Goal: Task Accomplishment & Management: Manage account settings

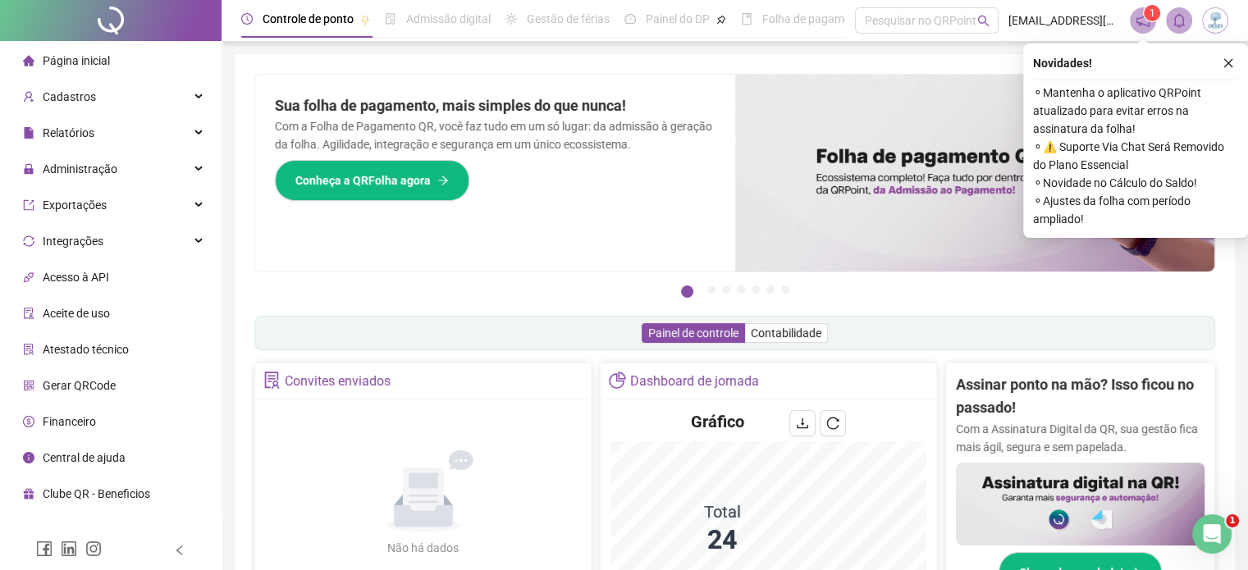
click at [1230, 68] on icon "close" at bounding box center [1227, 62] width 11 height 11
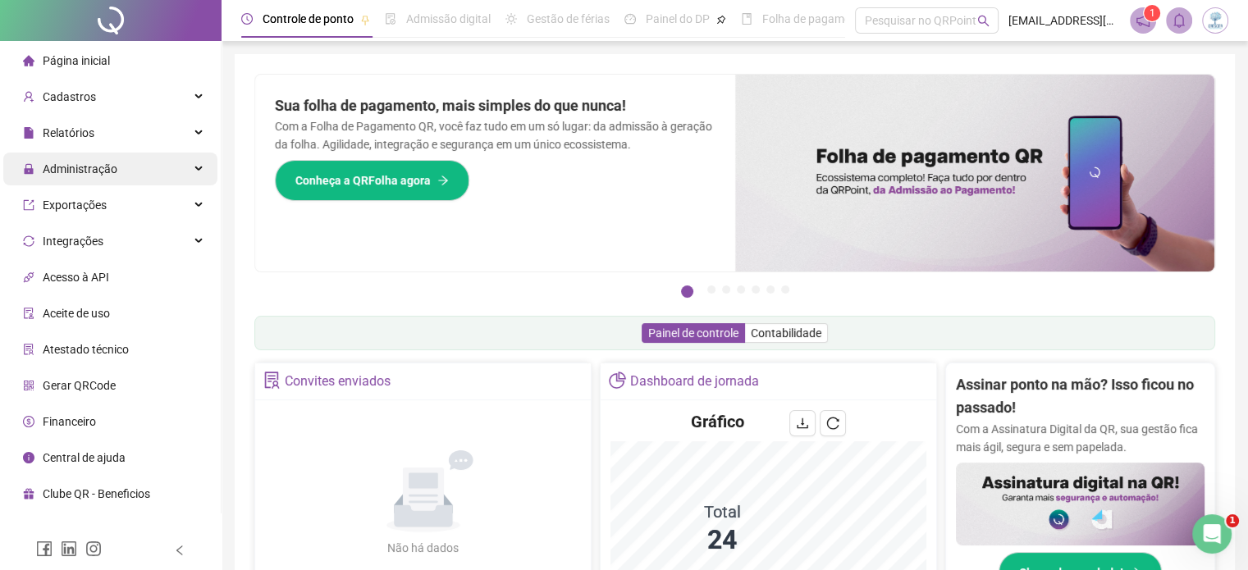
click at [128, 172] on div "Administração" at bounding box center [110, 169] width 214 height 33
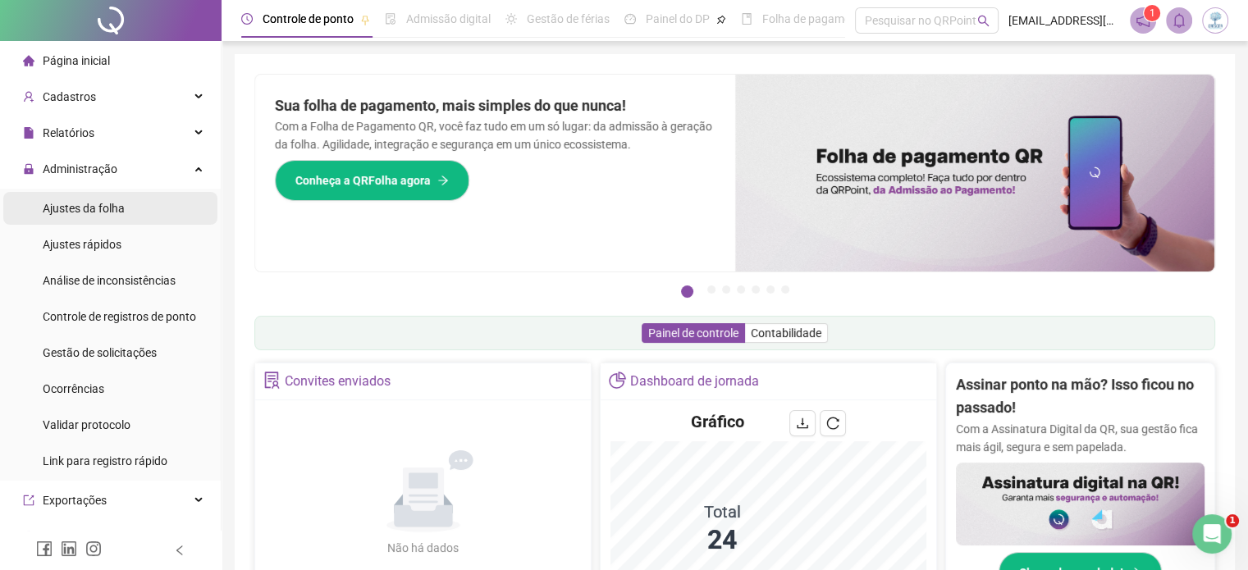
click at [151, 213] on li "Ajustes da folha" at bounding box center [110, 208] width 214 height 33
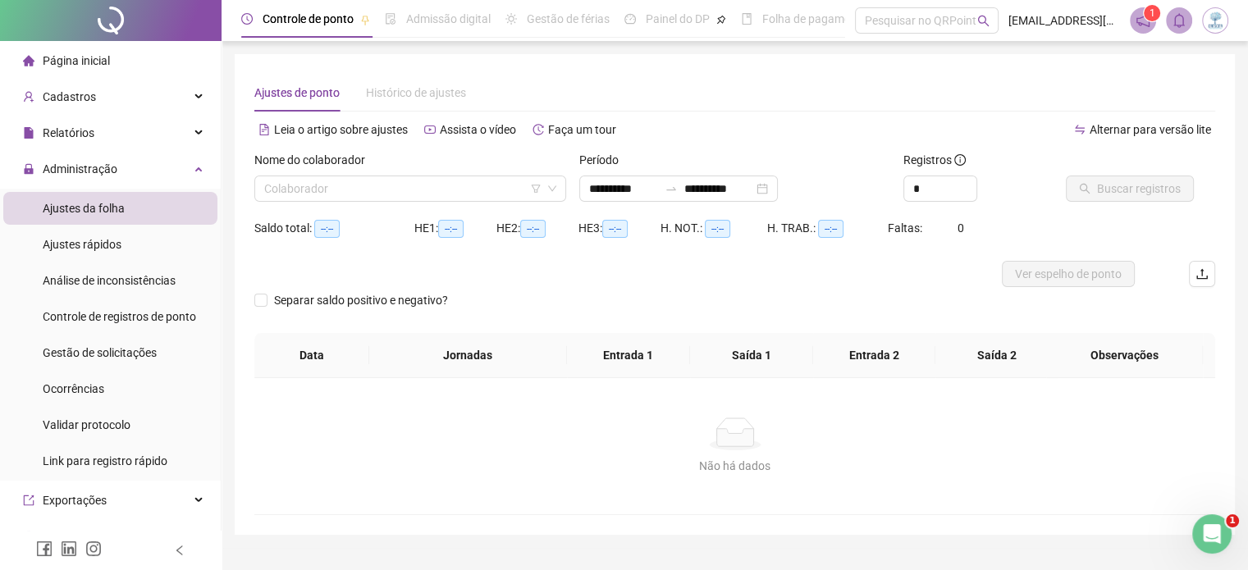
type input "**********"
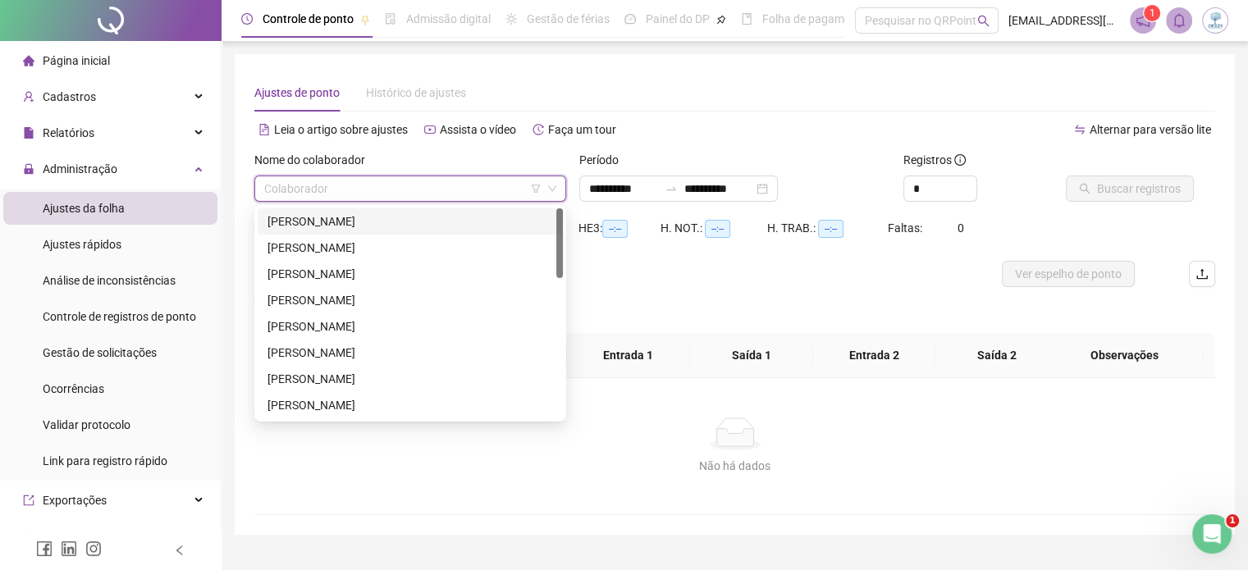
drag, startPoint x: 325, startPoint y: 199, endPoint x: 320, endPoint y: 191, distance: 9.6
click at [322, 196] on input "search" at bounding box center [402, 188] width 277 height 25
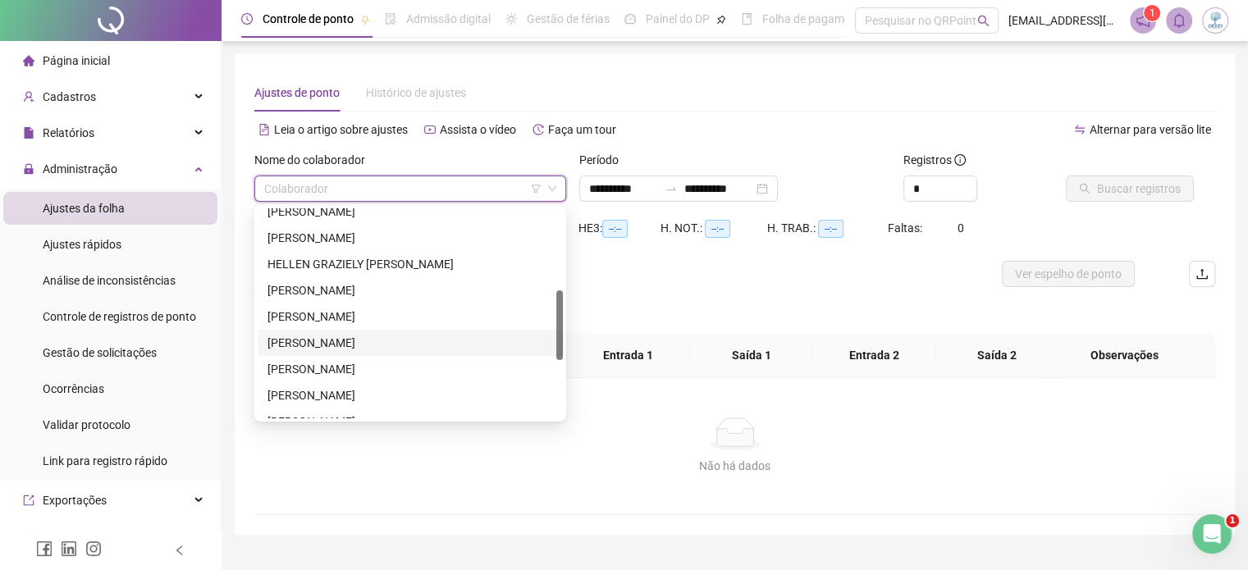
scroll to position [410, 0]
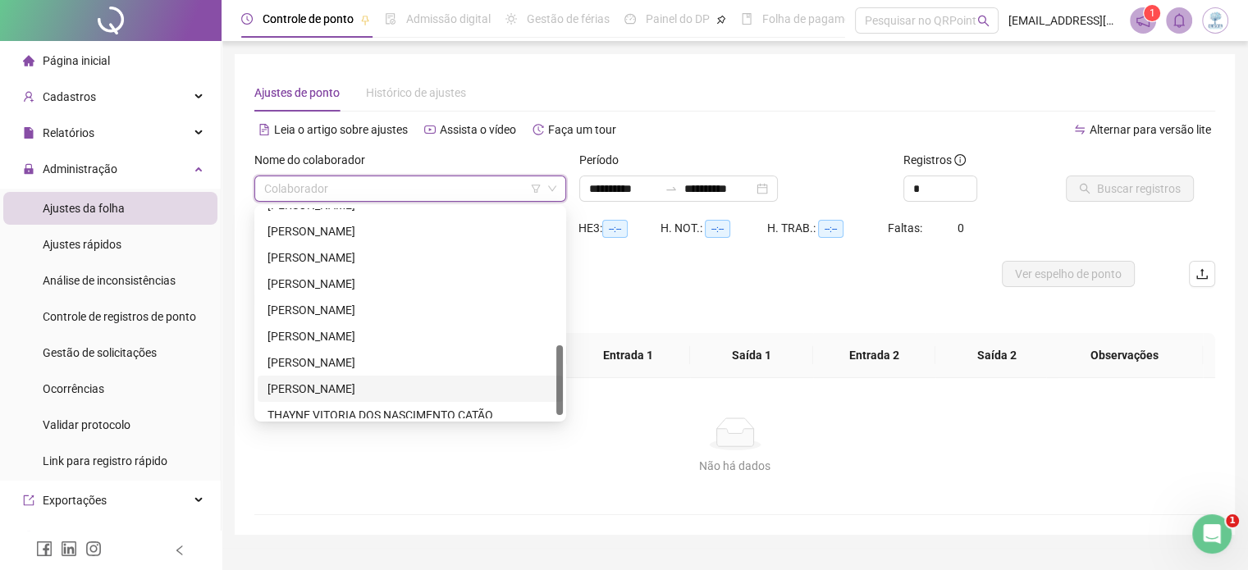
click at [330, 384] on div "[PERSON_NAME]" at bounding box center [409, 389] width 285 height 18
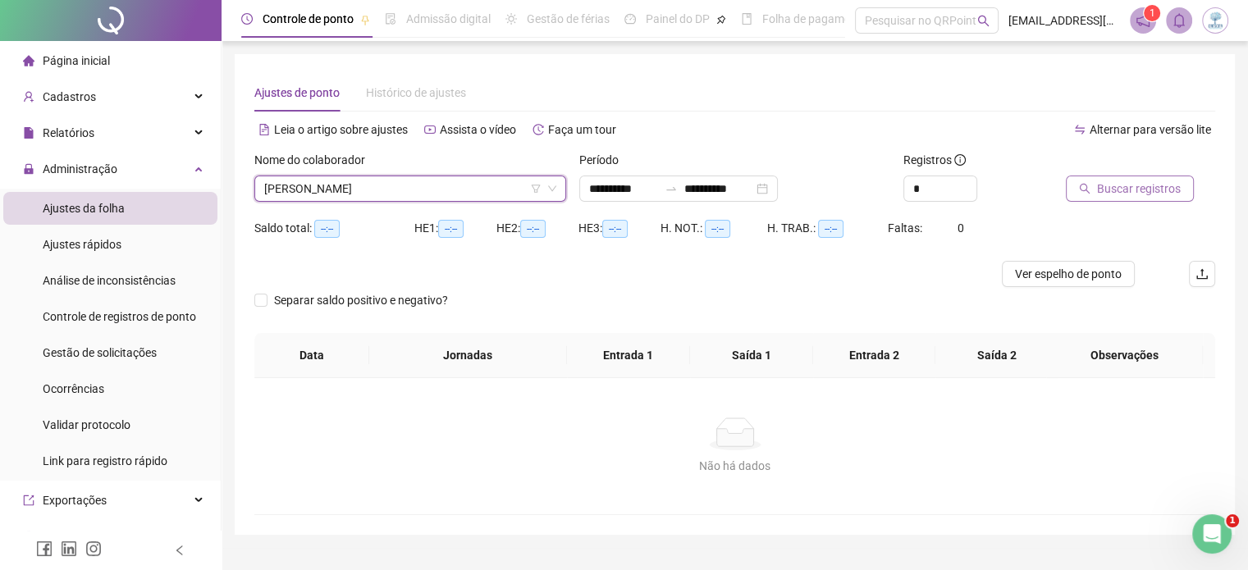
click at [1132, 193] on span "Buscar registros" at bounding box center [1139, 189] width 84 height 18
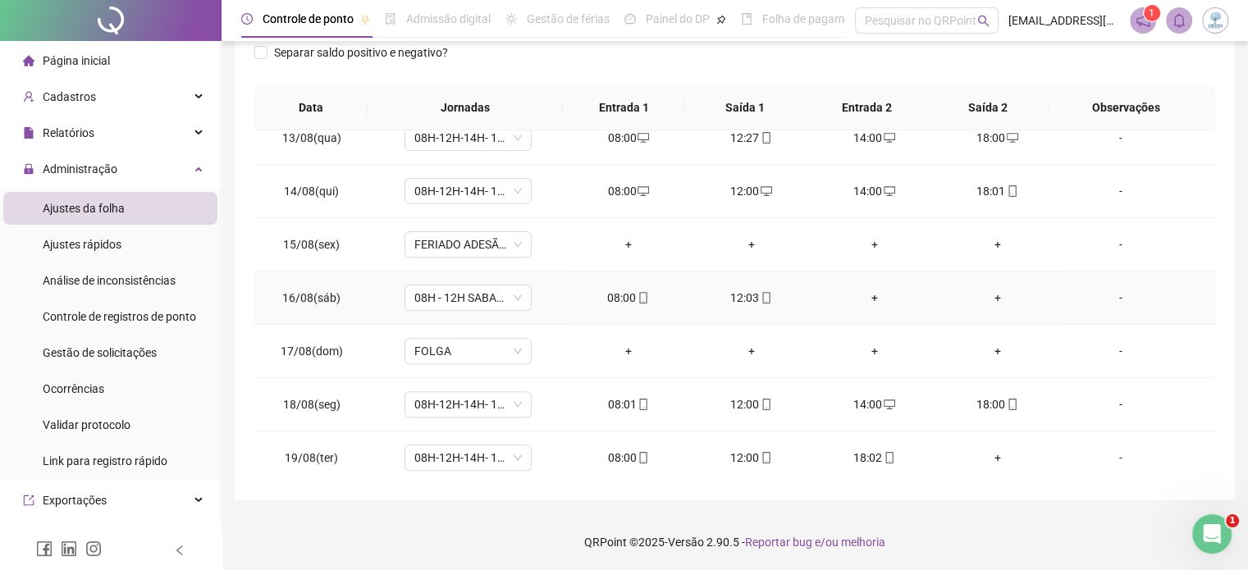
scroll to position [659, 0]
click at [988, 456] on div "+" at bounding box center [997, 457] width 97 height 18
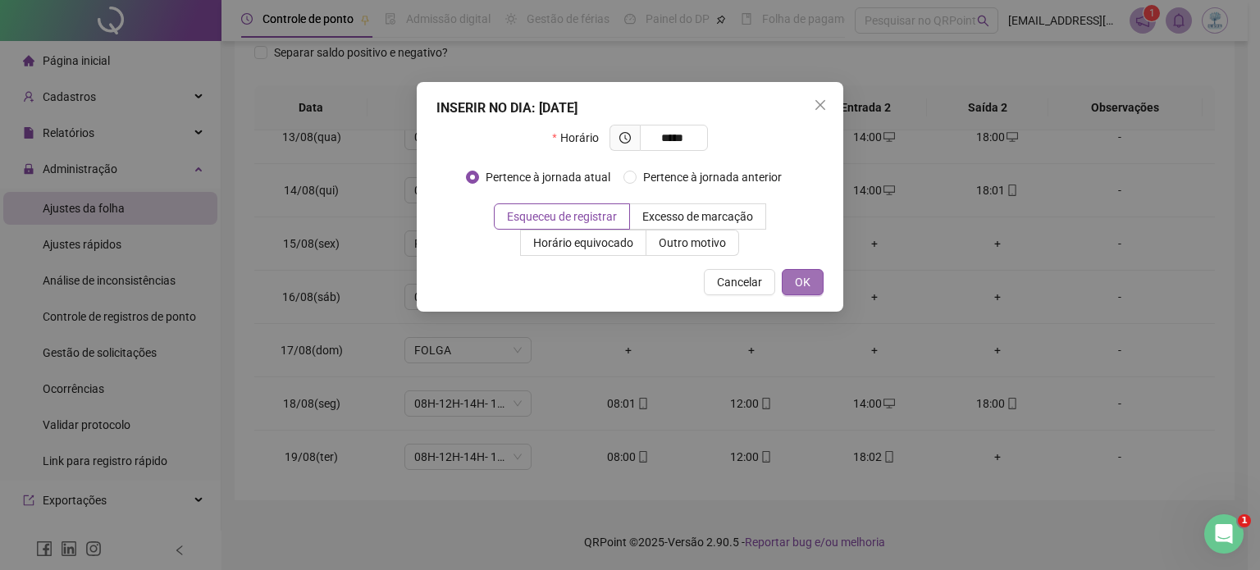
type input "*****"
click at [797, 280] on span "OK" at bounding box center [803, 282] width 16 height 18
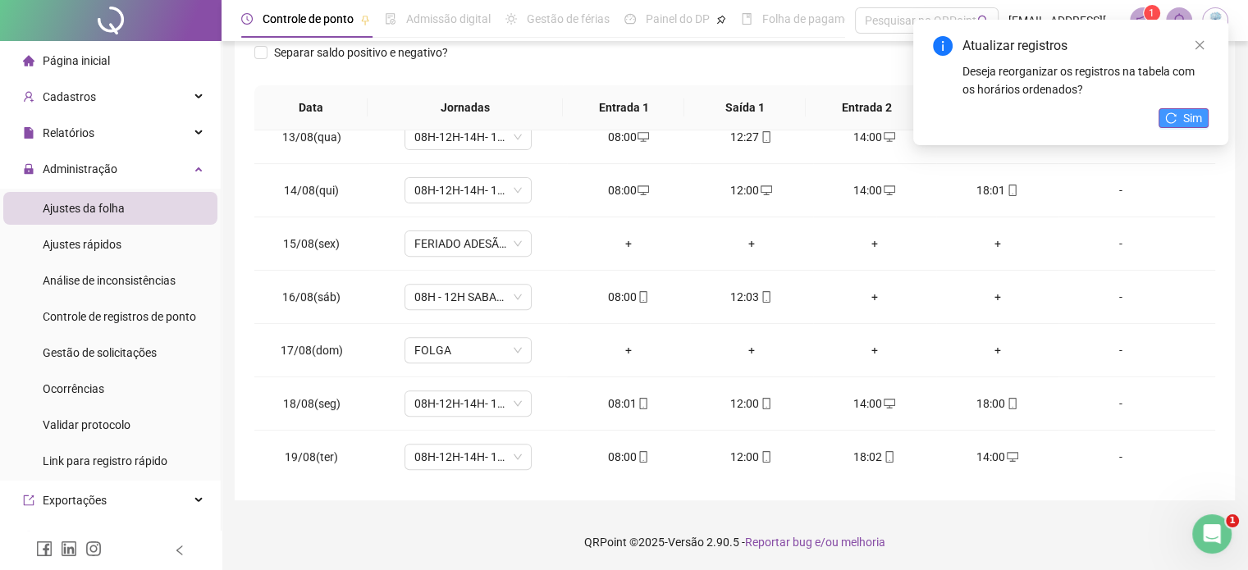
click at [1183, 111] on span "Sim" at bounding box center [1192, 118] width 19 height 18
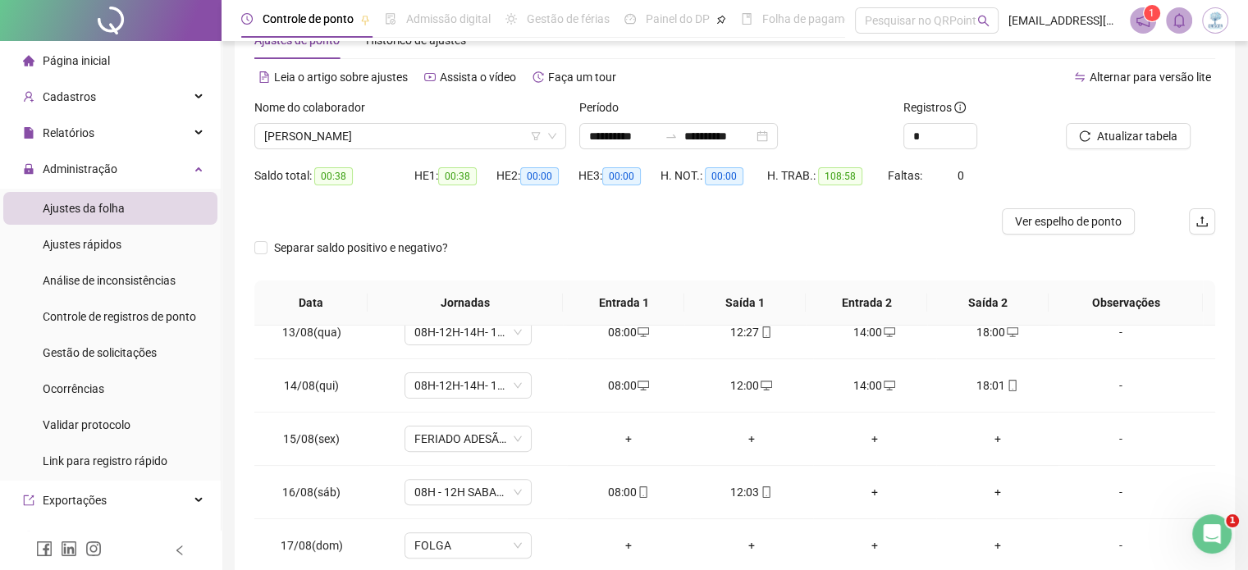
scroll to position [0, 0]
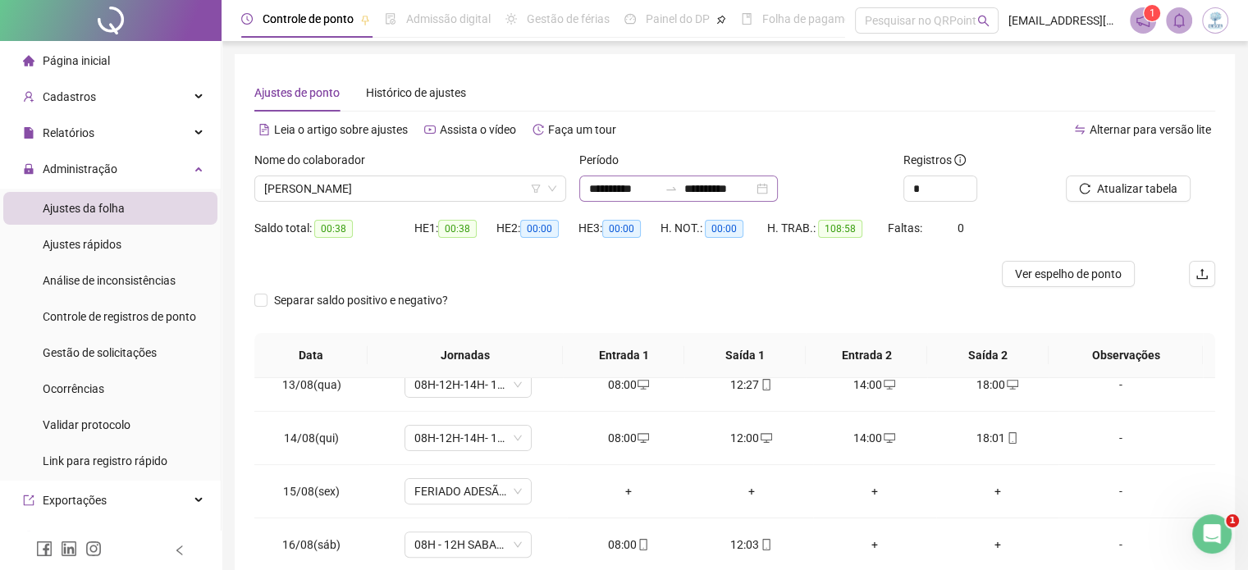
click at [778, 192] on div "**********" at bounding box center [678, 189] width 198 height 26
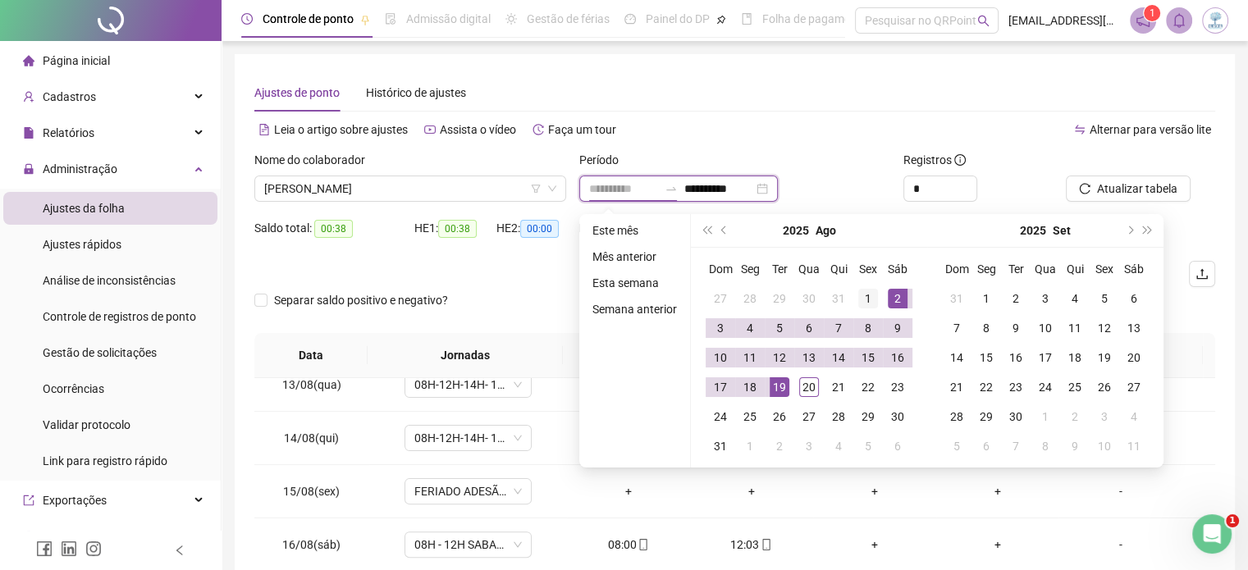
type input "**********"
drag, startPoint x: 870, startPoint y: 294, endPoint x: 860, endPoint y: 331, distance: 37.6
click at [870, 294] on div "1" at bounding box center [868, 299] width 20 height 20
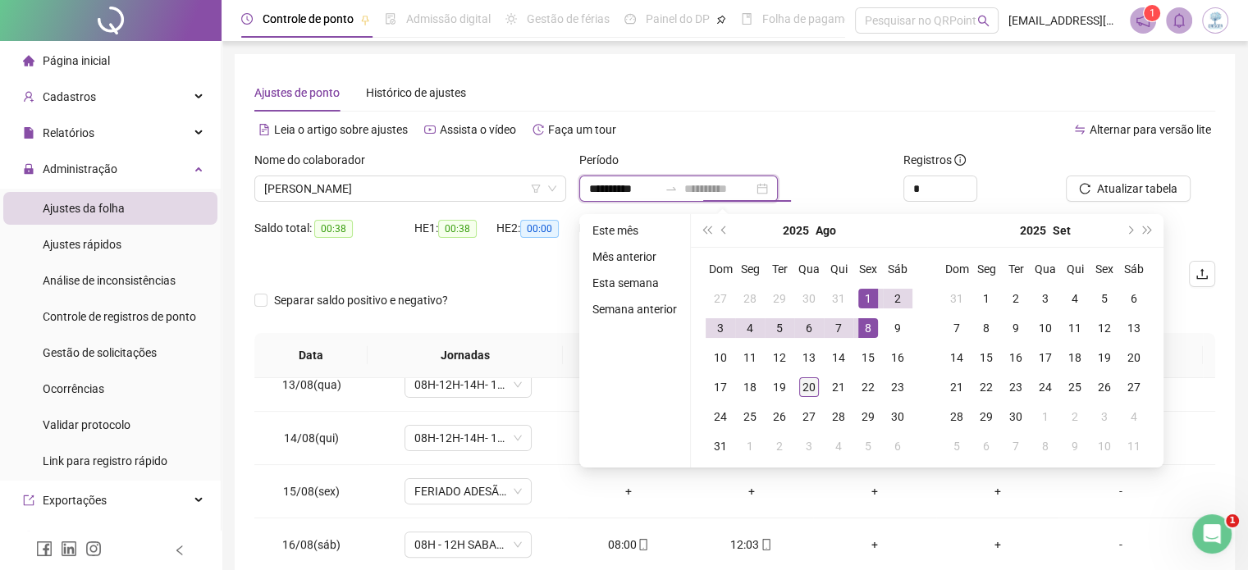
type input "**********"
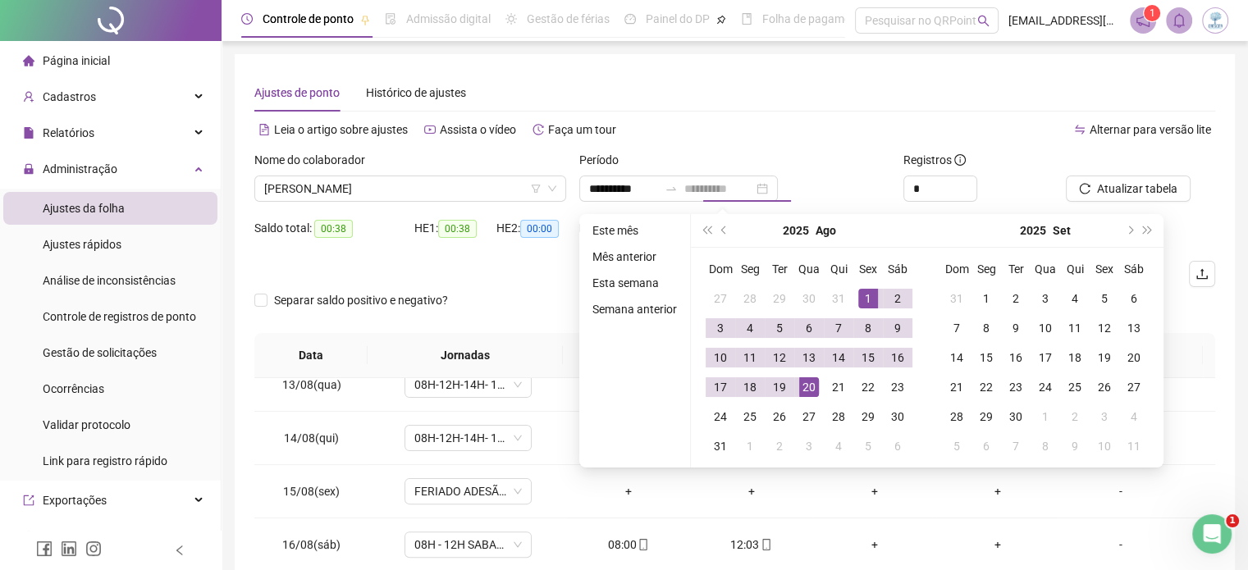
click at [808, 386] on div "20" at bounding box center [809, 387] width 20 height 20
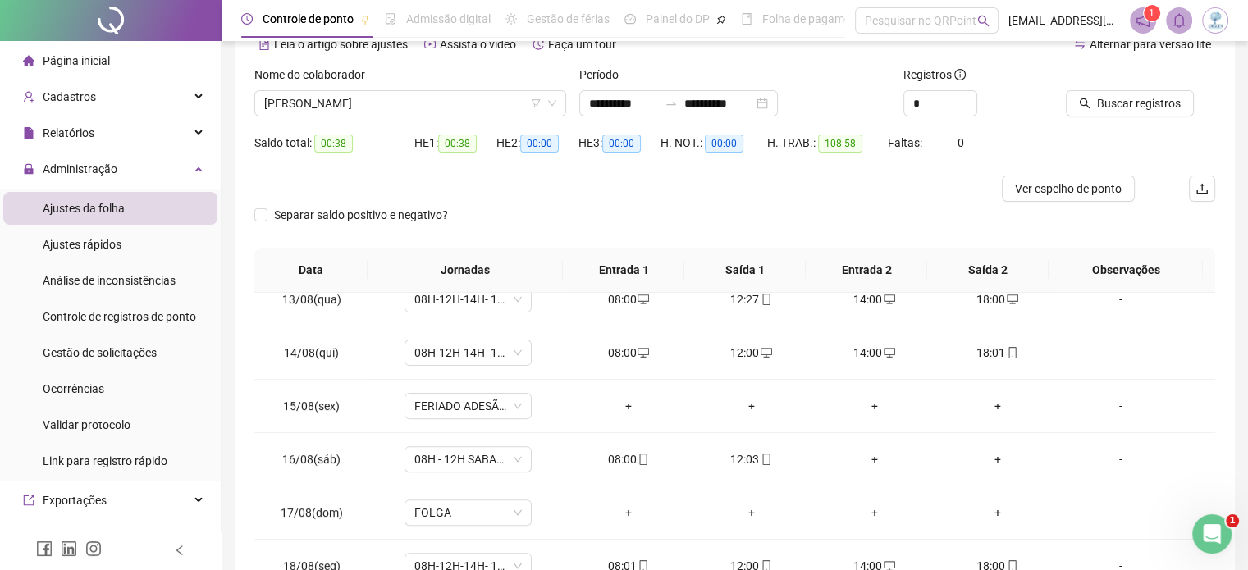
scroll to position [82, 0]
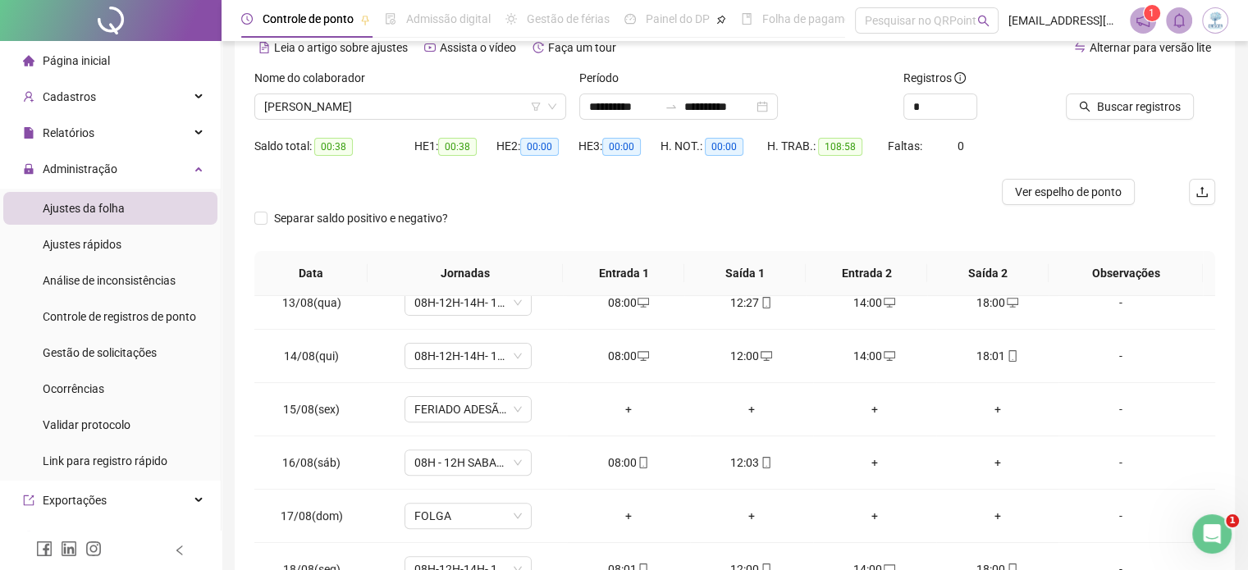
drag, startPoint x: 1138, startPoint y: 106, endPoint x: 1145, endPoint y: 127, distance: 22.6
click at [1138, 107] on span "Buscar registros" at bounding box center [1139, 107] width 84 height 18
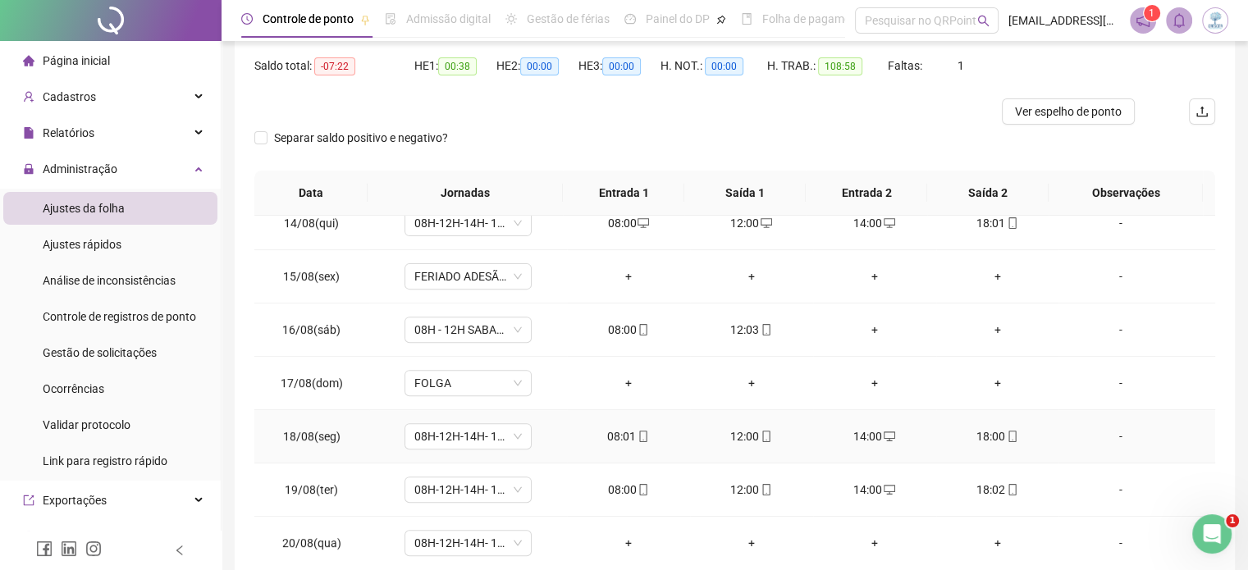
scroll to position [248, 0]
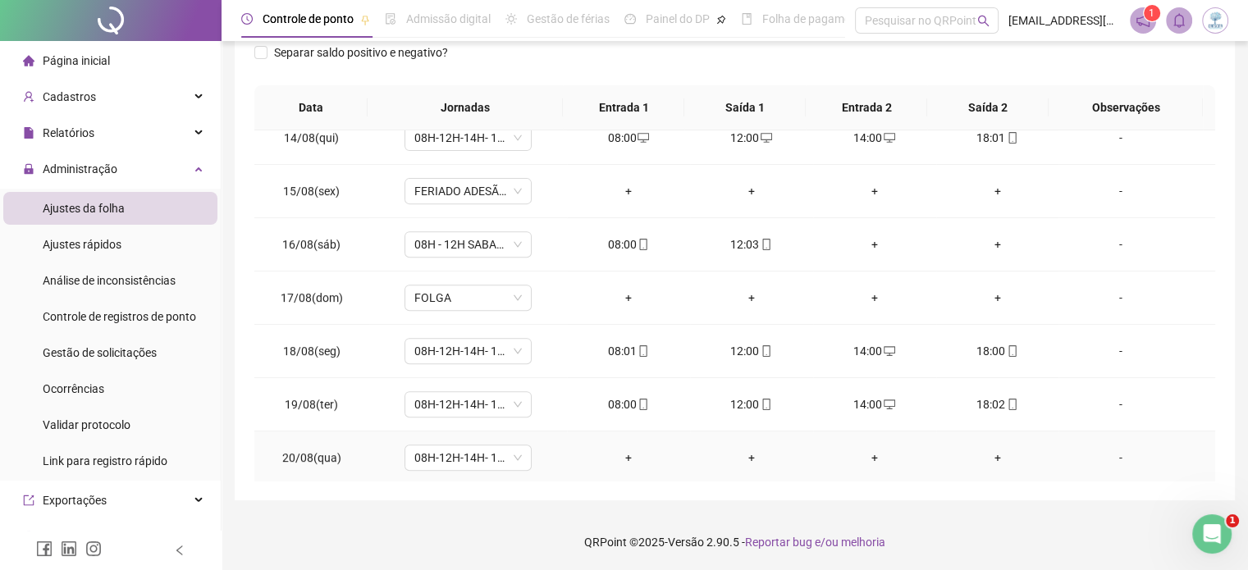
click at [628, 451] on div "+" at bounding box center [628, 458] width 97 height 18
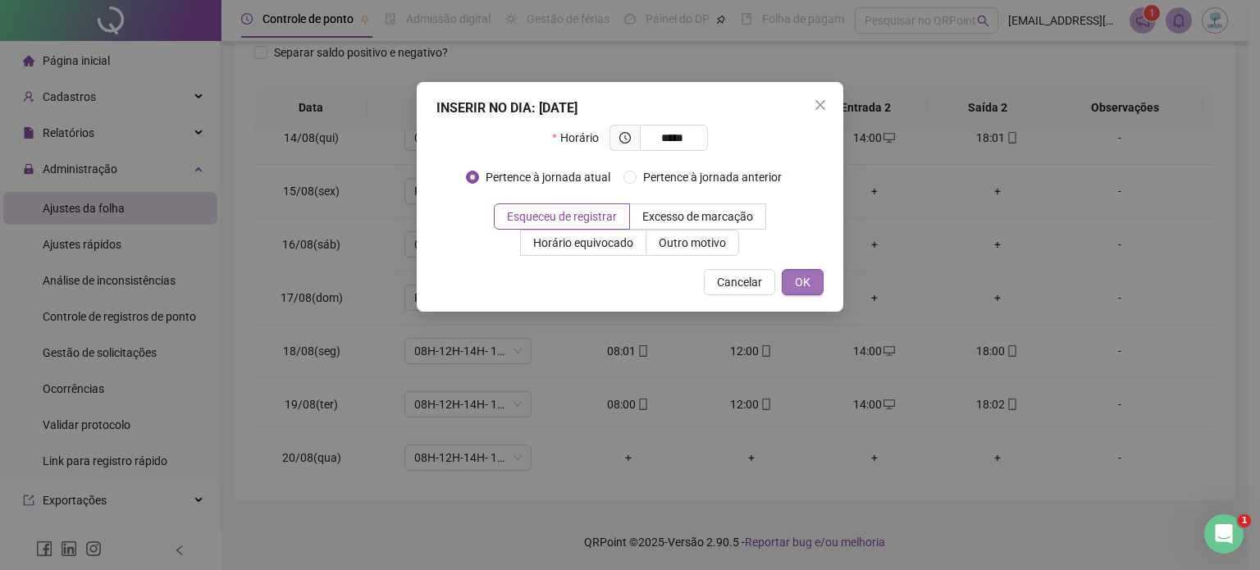
type input "*****"
click at [792, 287] on button "OK" at bounding box center [803, 282] width 42 height 26
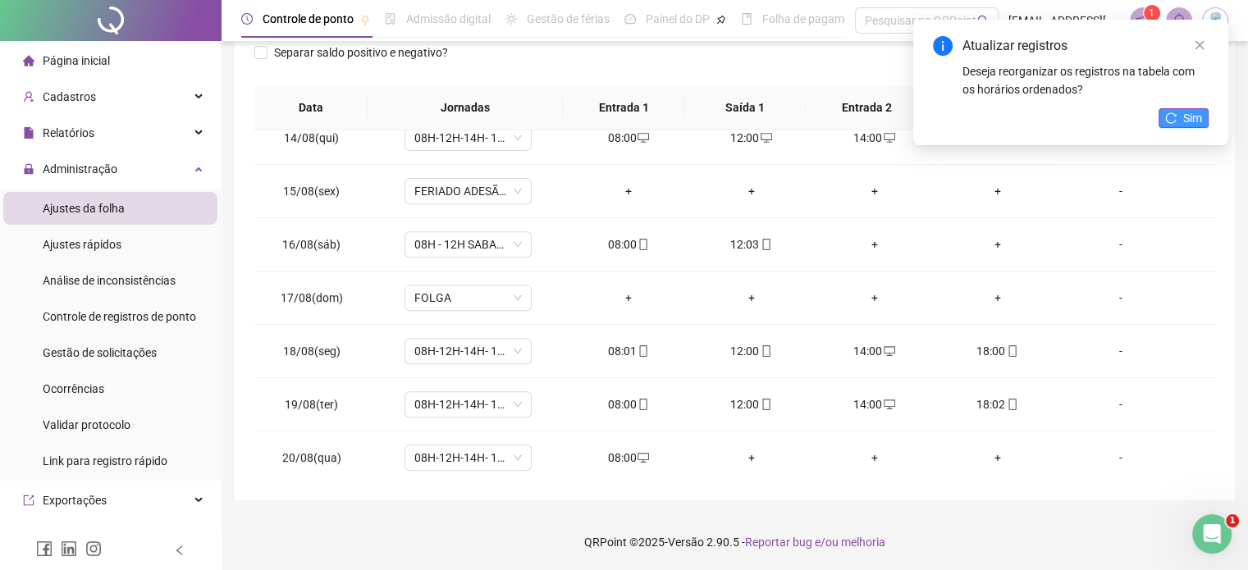
click at [1200, 117] on span "Sim" at bounding box center [1192, 118] width 19 height 18
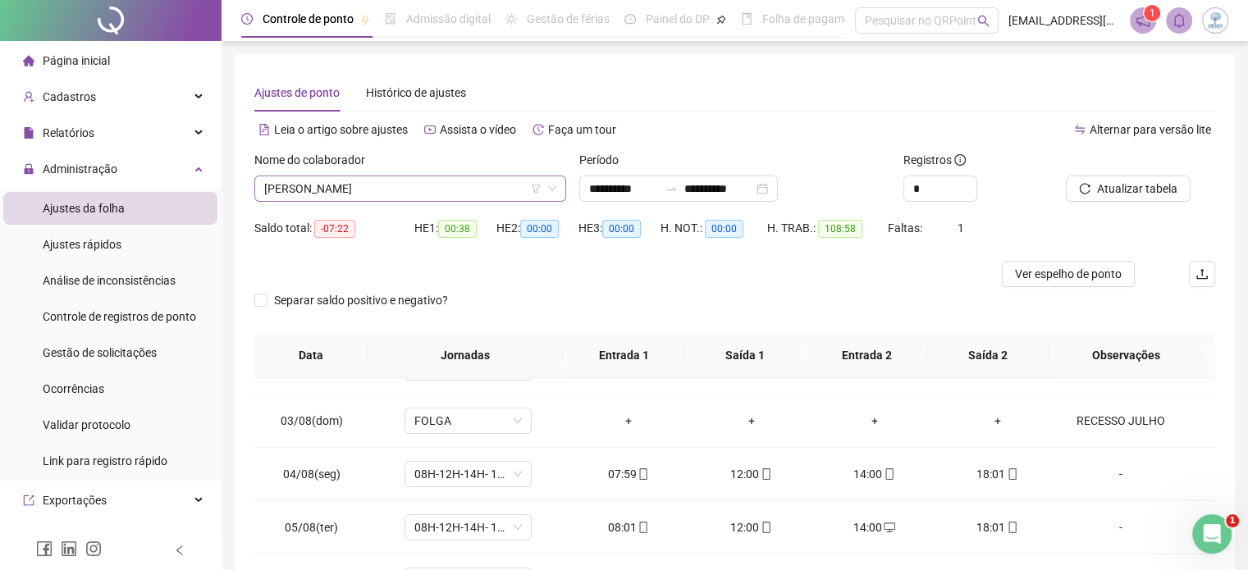
scroll to position [56, 0]
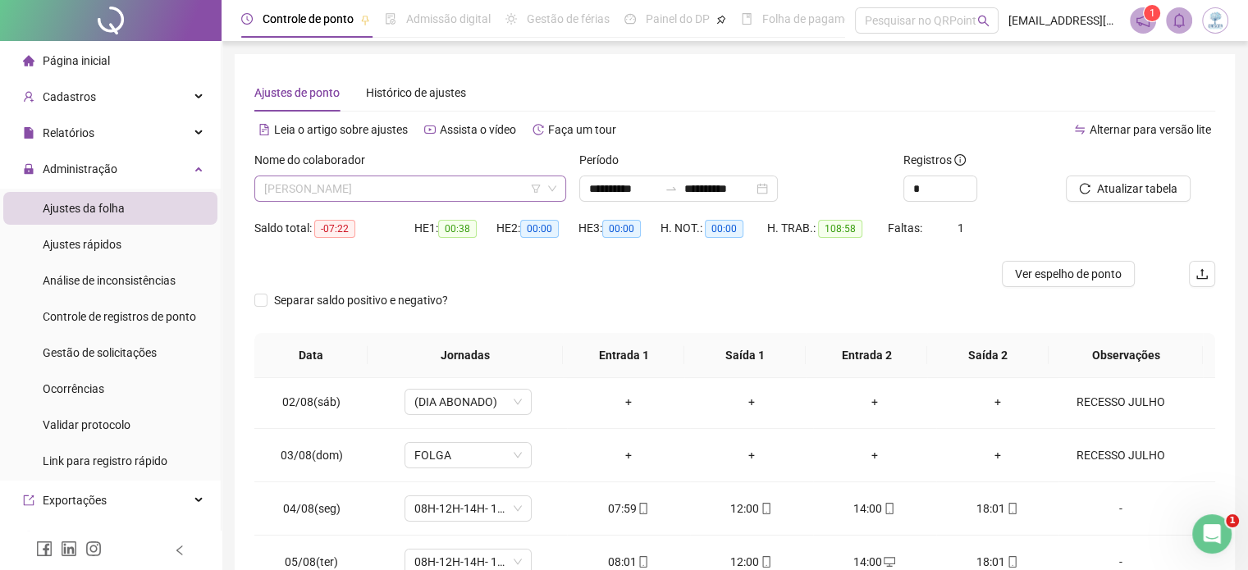
click at [436, 187] on span "[PERSON_NAME]" at bounding box center [410, 188] width 292 height 25
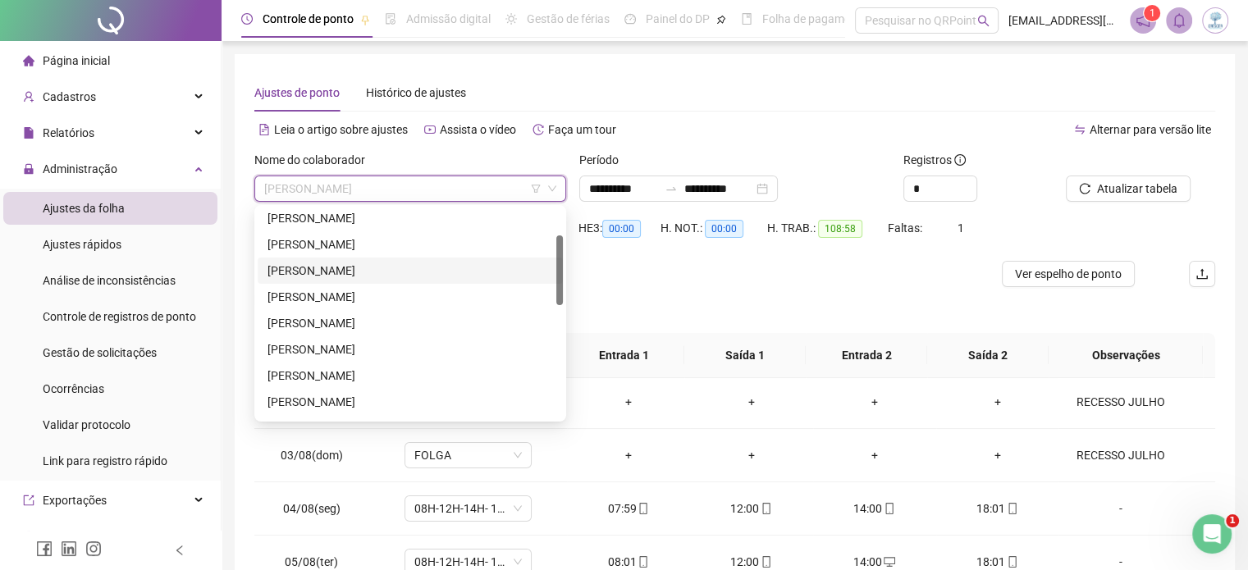
scroll to position [0, 0]
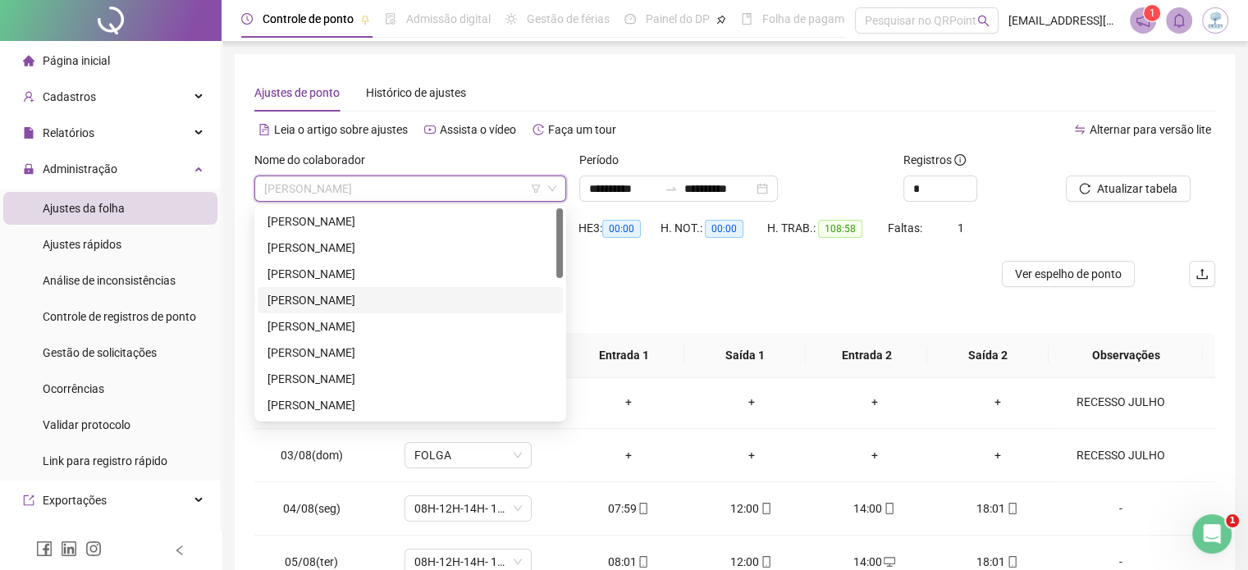
click at [407, 294] on div "[PERSON_NAME]" at bounding box center [409, 300] width 285 height 18
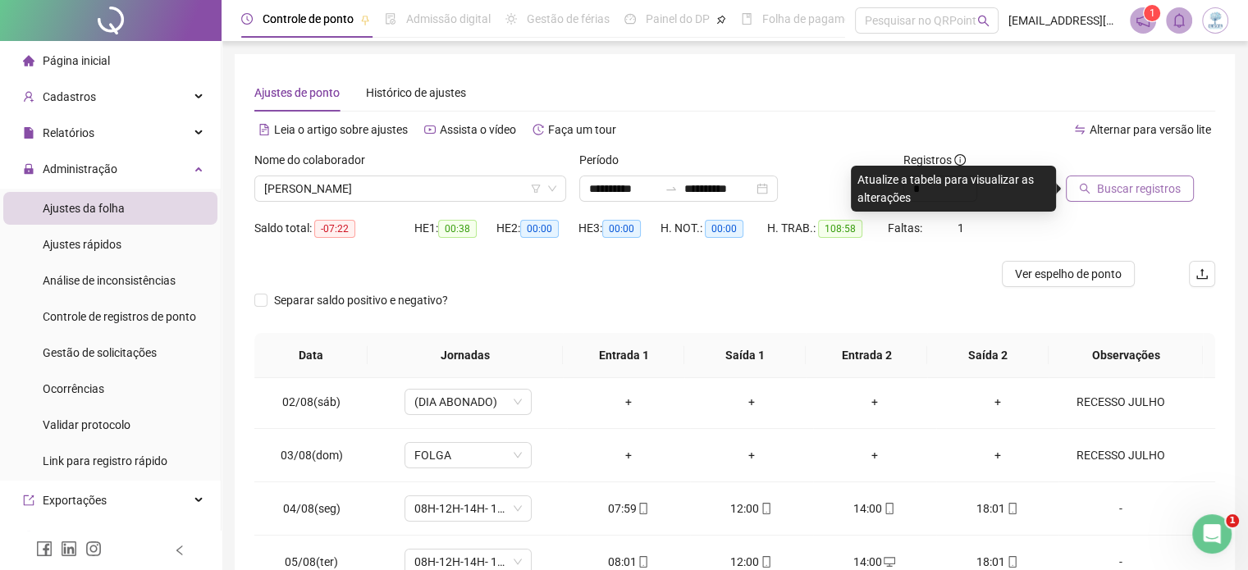
click at [1158, 189] on span "Buscar registros" at bounding box center [1139, 189] width 84 height 18
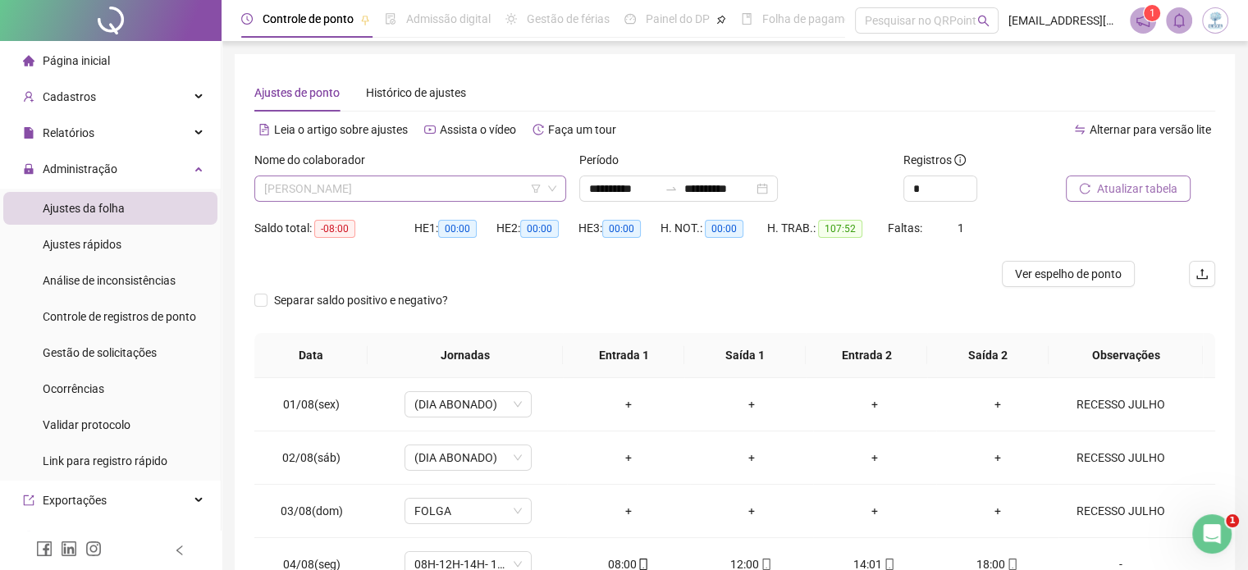
click at [484, 185] on span "[PERSON_NAME]" at bounding box center [410, 188] width 292 height 25
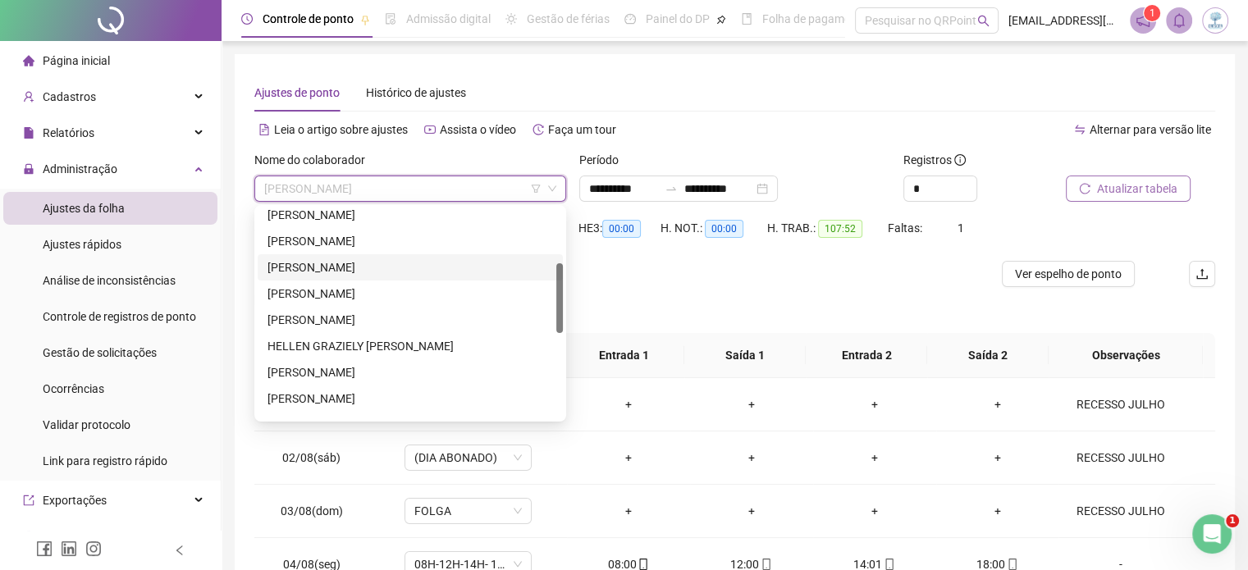
scroll to position [246, 0]
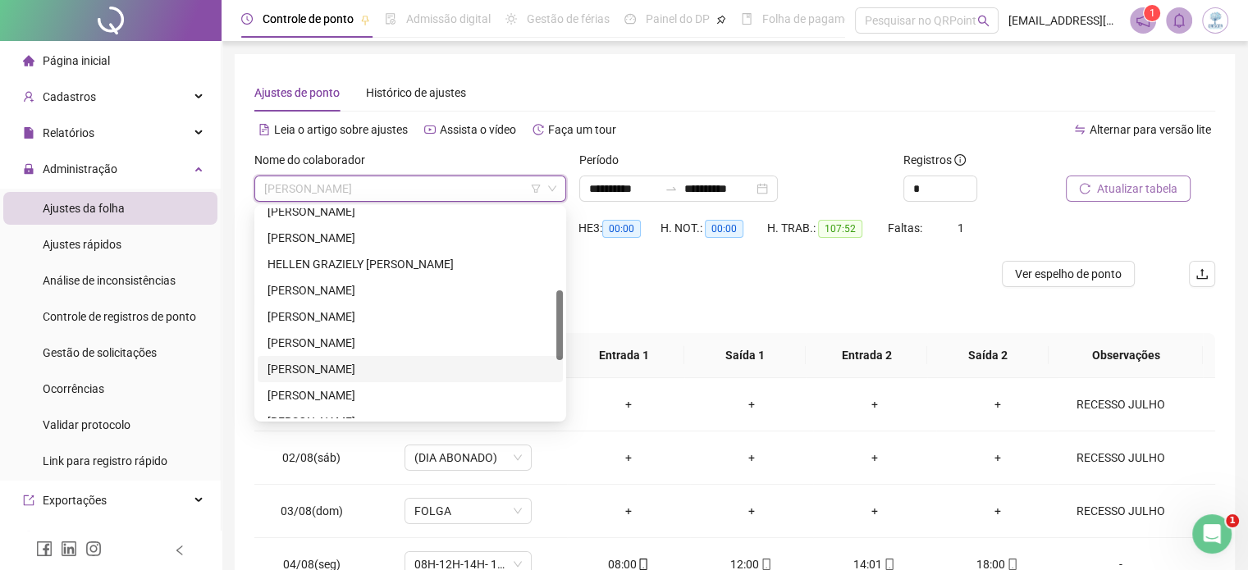
click at [352, 360] on div "[PERSON_NAME]" at bounding box center [409, 369] width 285 height 18
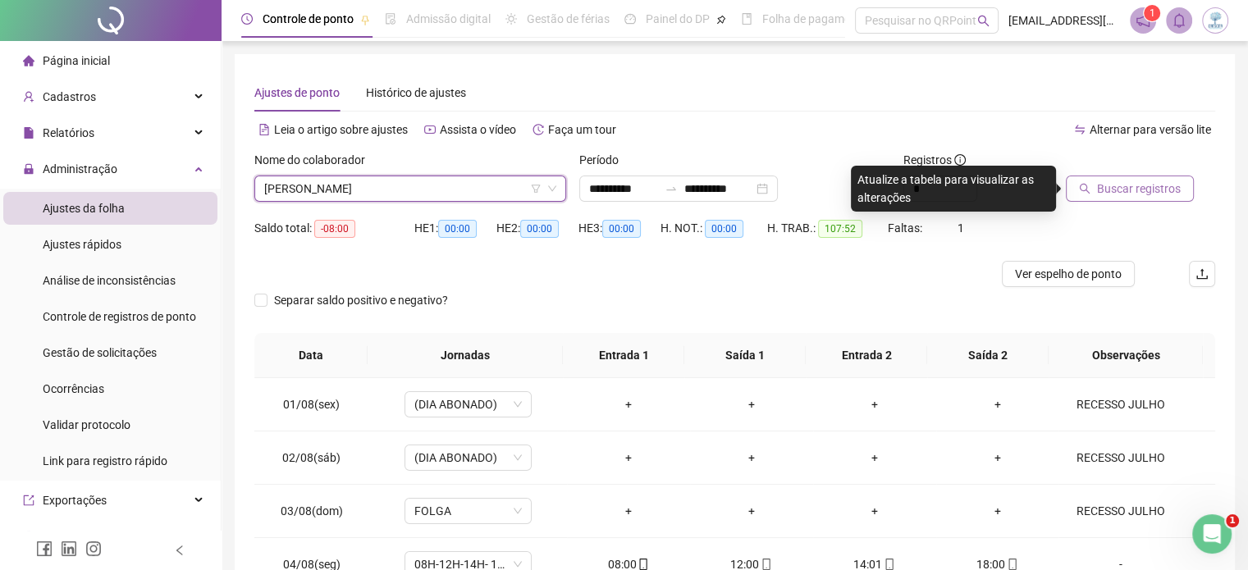
click at [1125, 189] on span "Buscar registros" at bounding box center [1139, 189] width 84 height 18
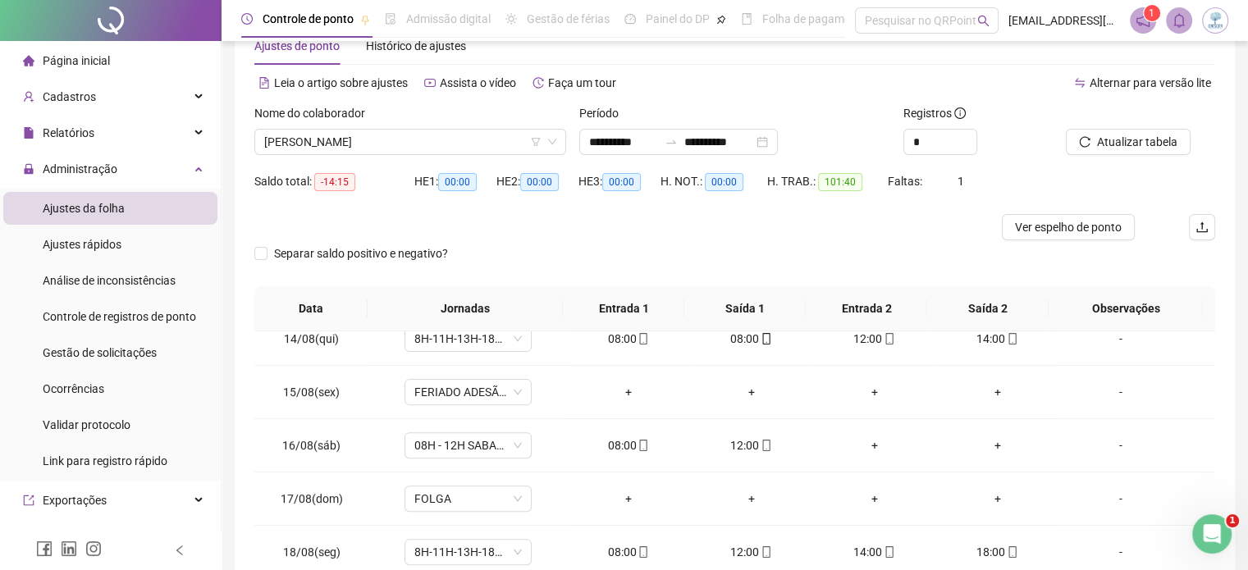
scroll to position [0, 0]
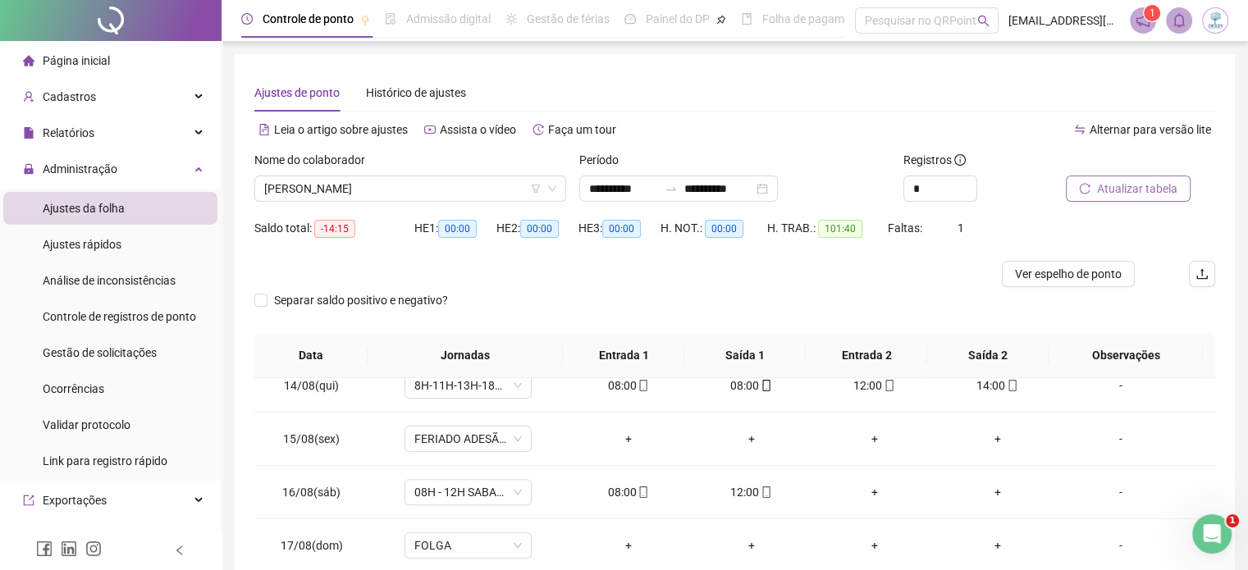
click at [1097, 195] on span "Atualizar tabela" at bounding box center [1137, 189] width 80 height 18
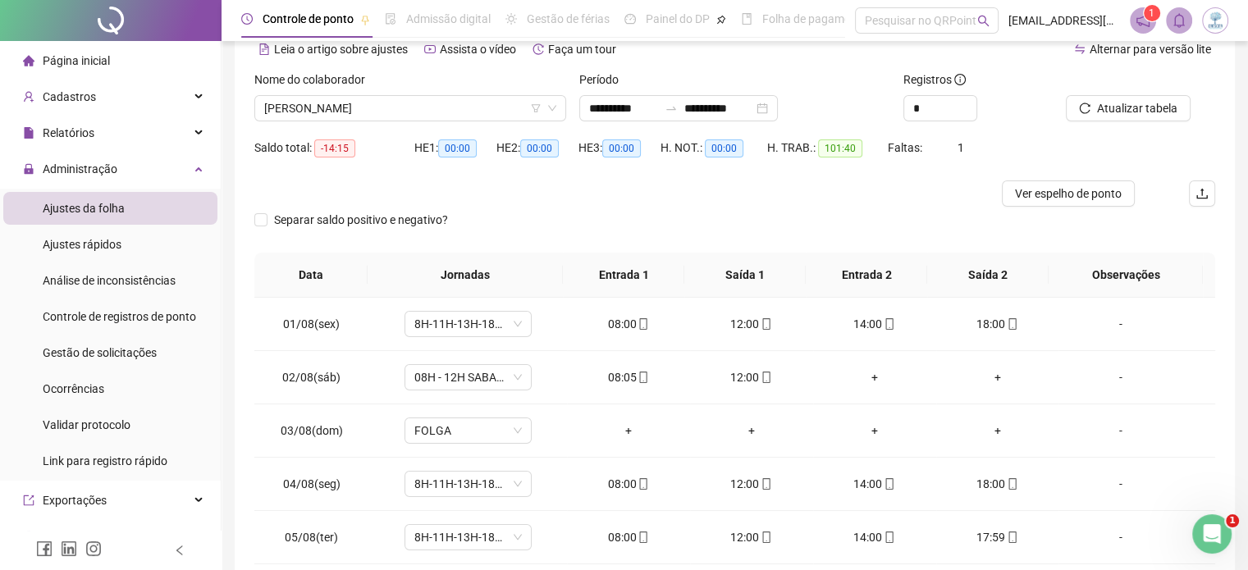
scroll to position [52, 0]
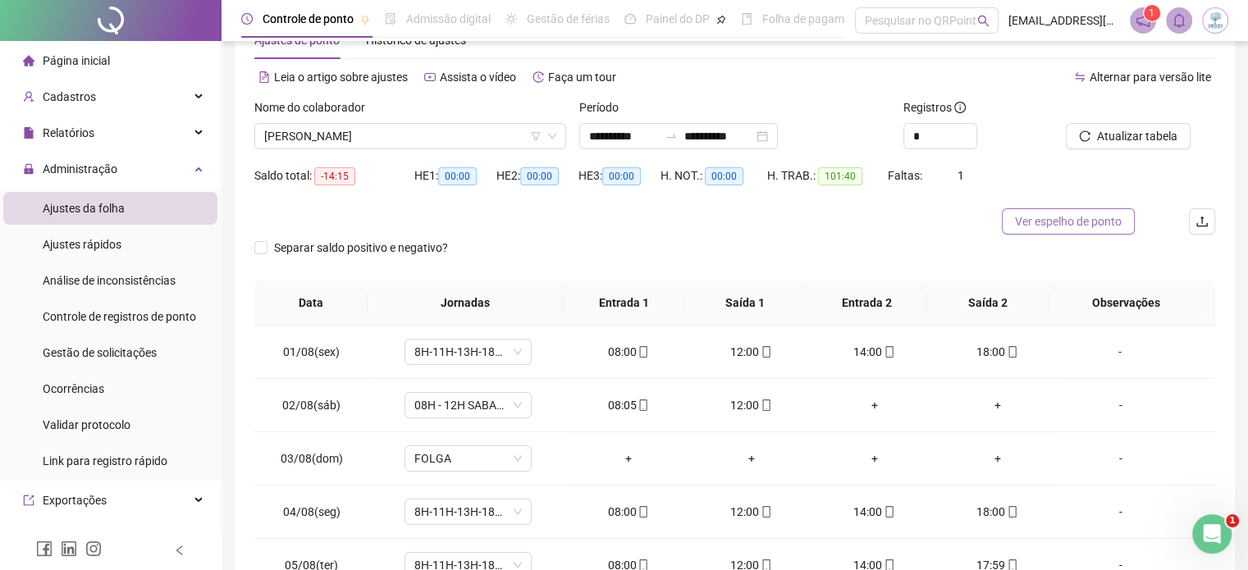
click at [1082, 223] on span "Ver espelho de ponto" at bounding box center [1068, 221] width 107 height 18
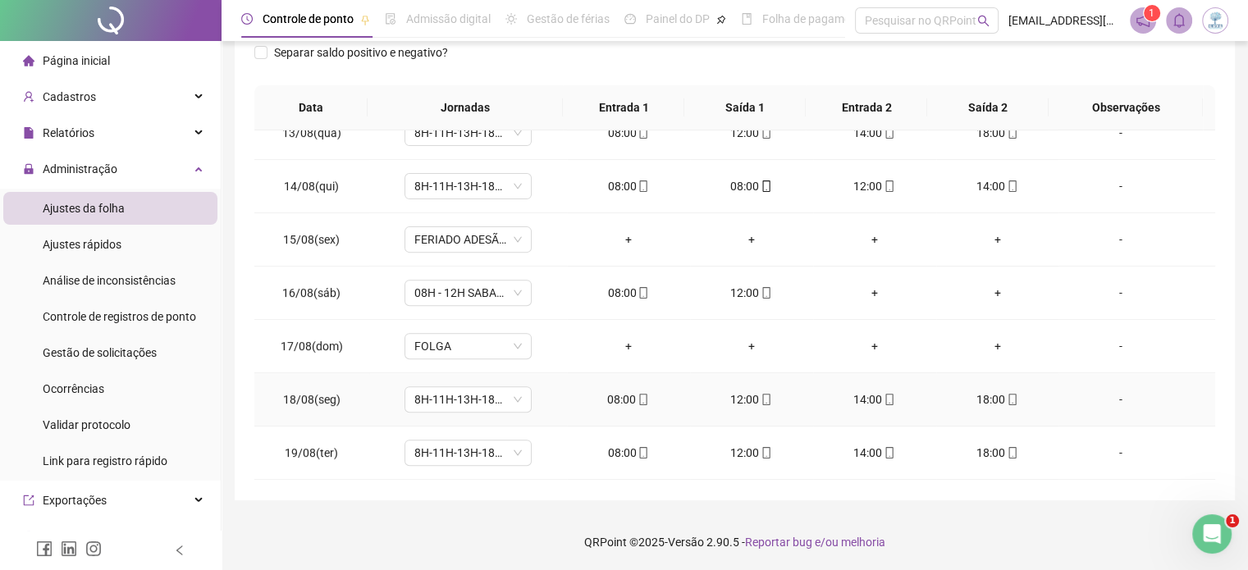
scroll to position [630, 0]
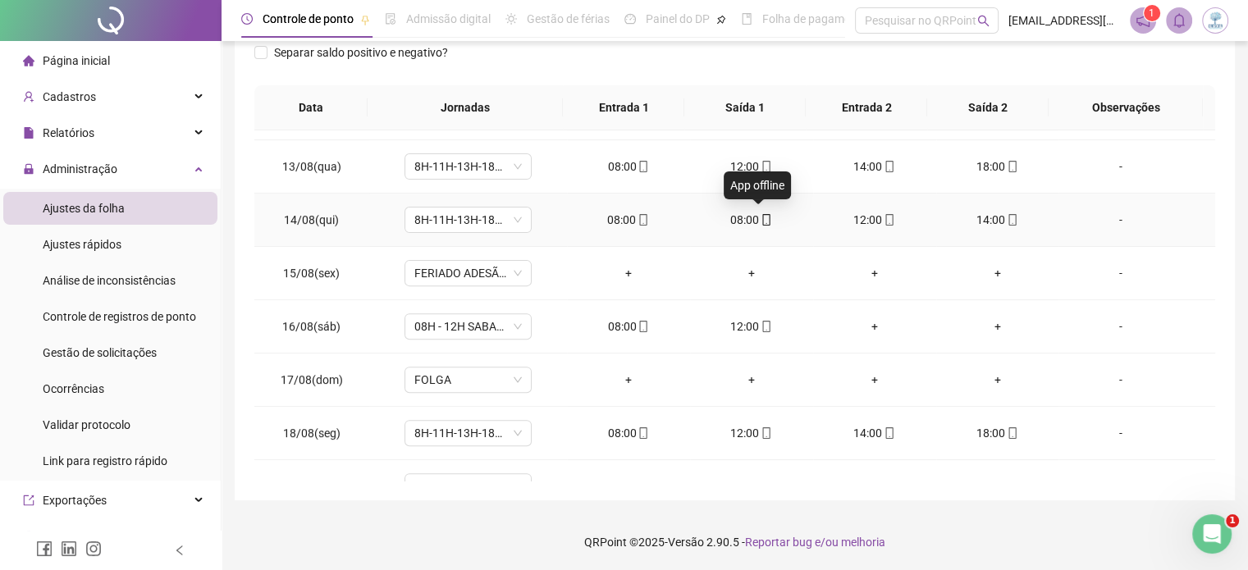
click at [759, 222] on span "mobile" at bounding box center [765, 219] width 13 height 11
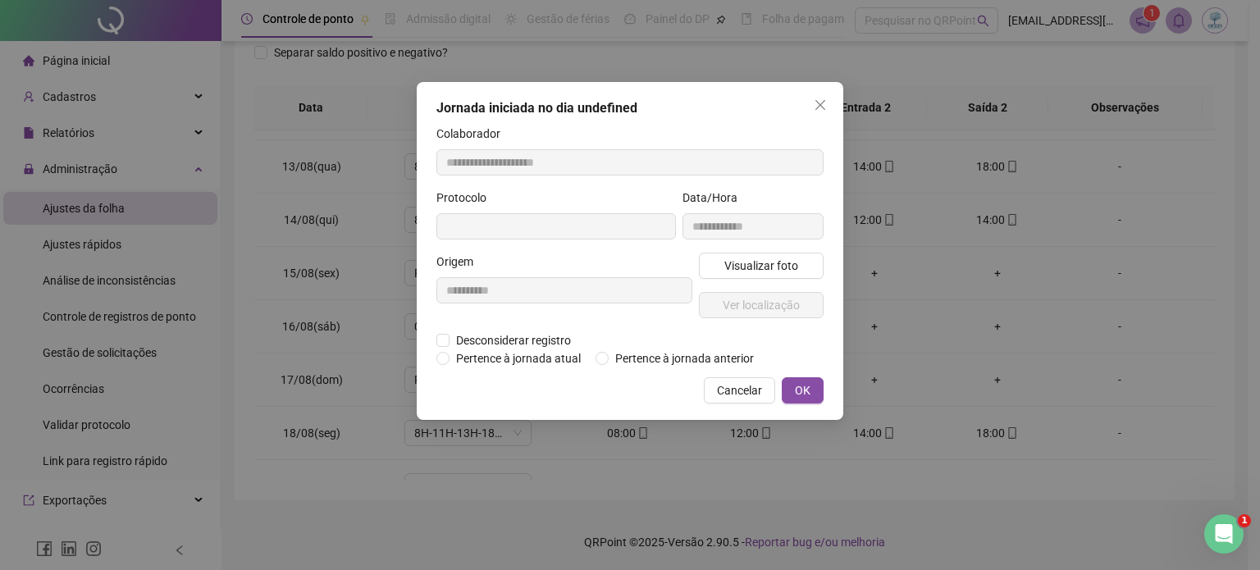
type input "**********"
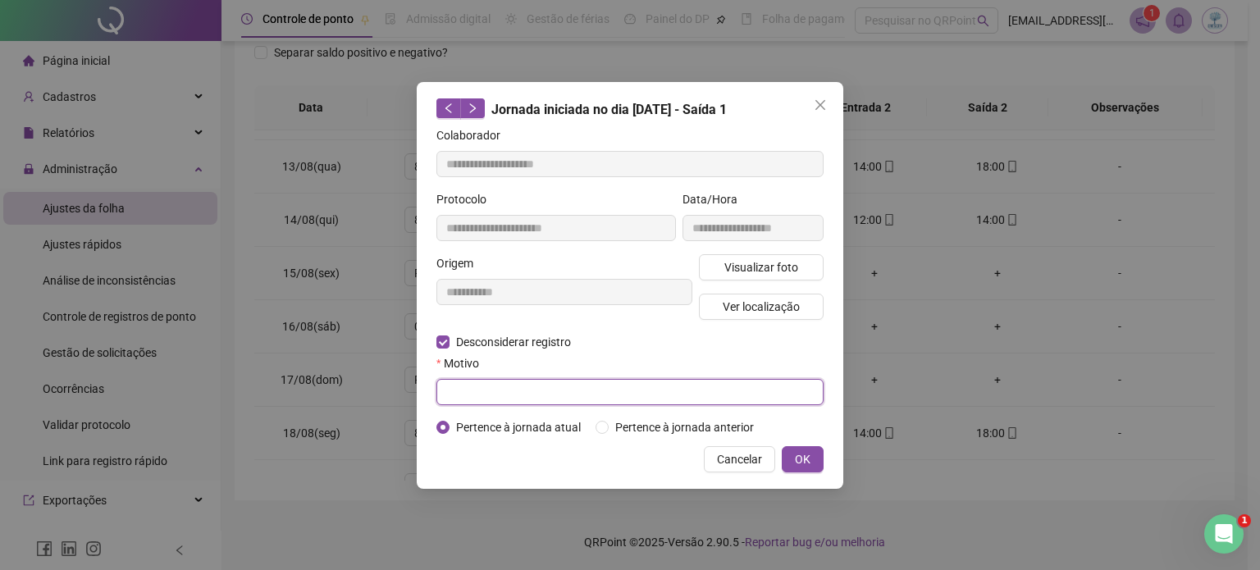
click at [482, 396] on input "text" at bounding box center [629, 392] width 387 height 26
type input "****"
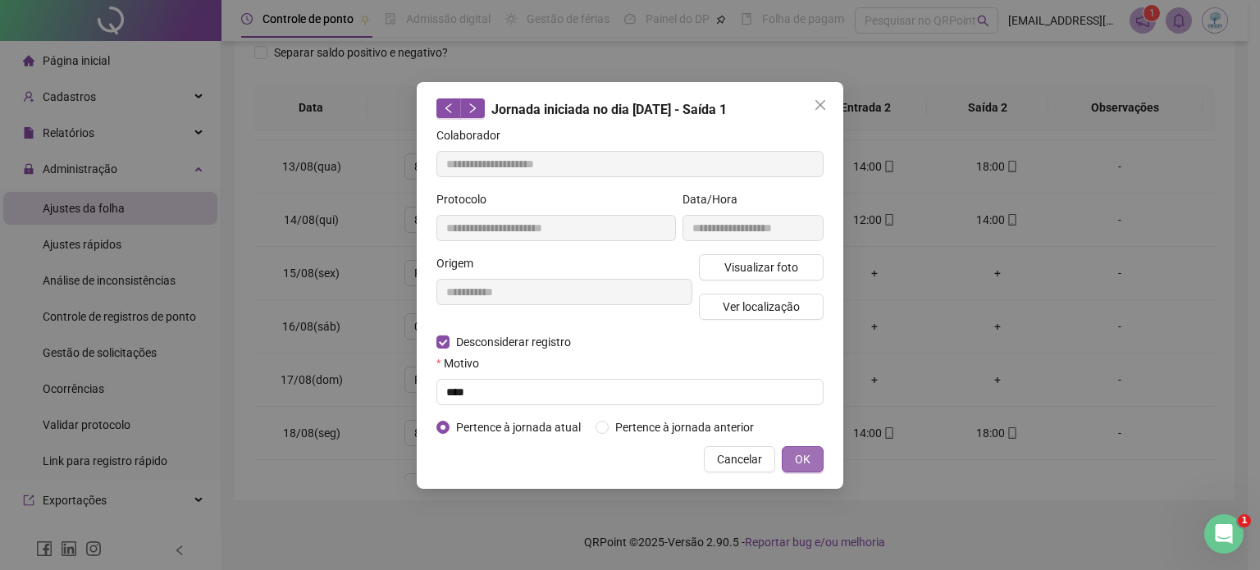
click at [795, 460] on span "OK" at bounding box center [803, 459] width 16 height 18
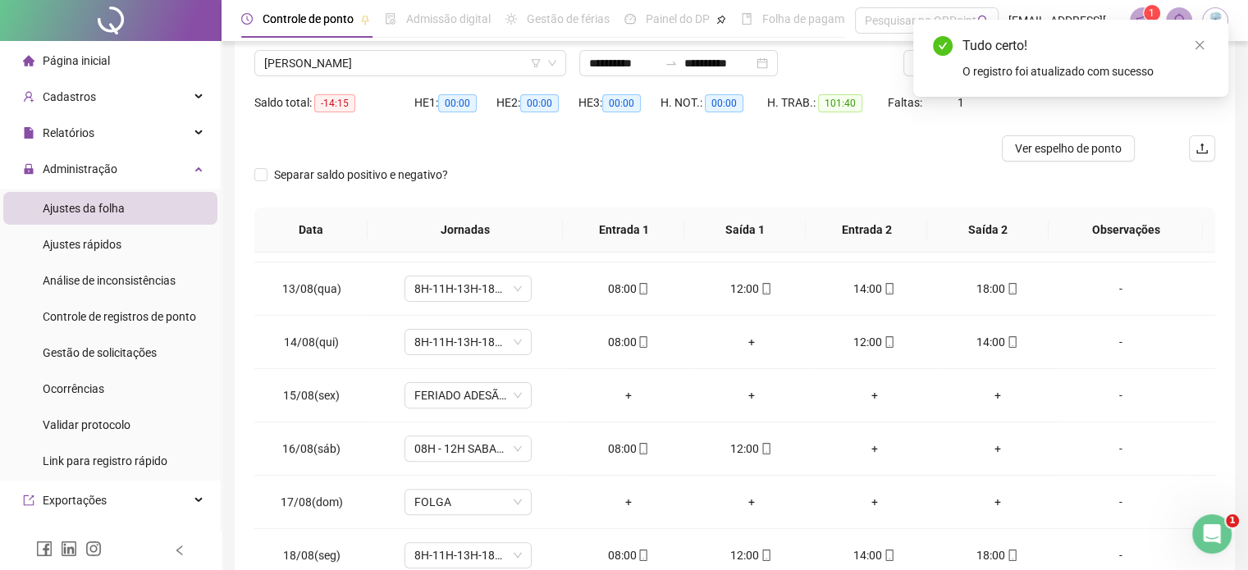
scroll to position [0, 0]
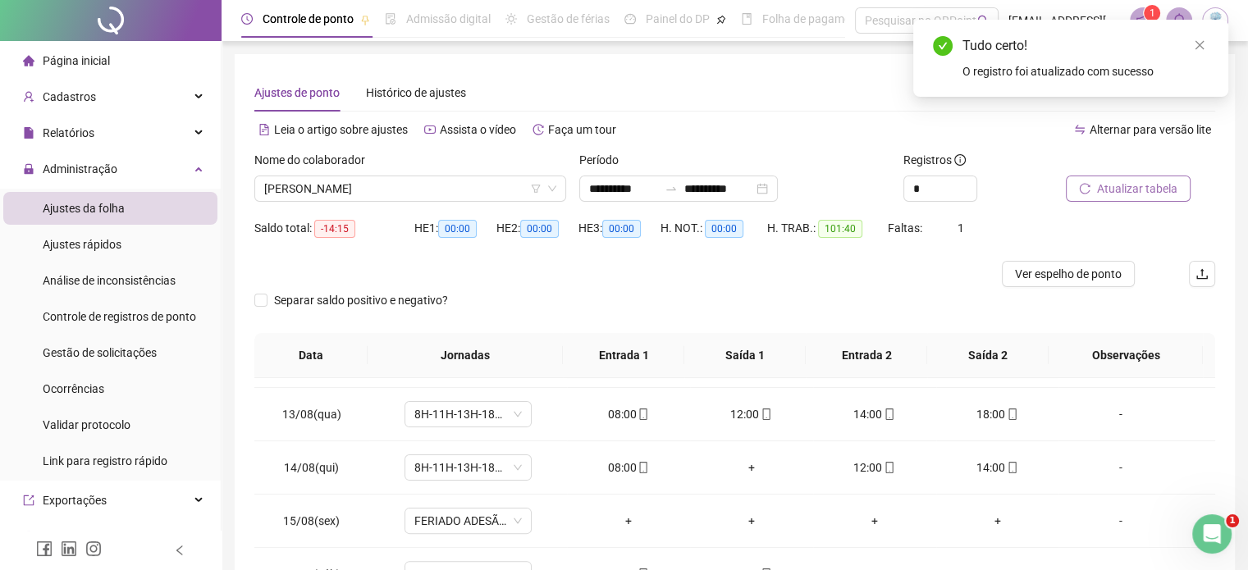
click at [1137, 183] on span "Atualizar tabela" at bounding box center [1137, 189] width 80 height 18
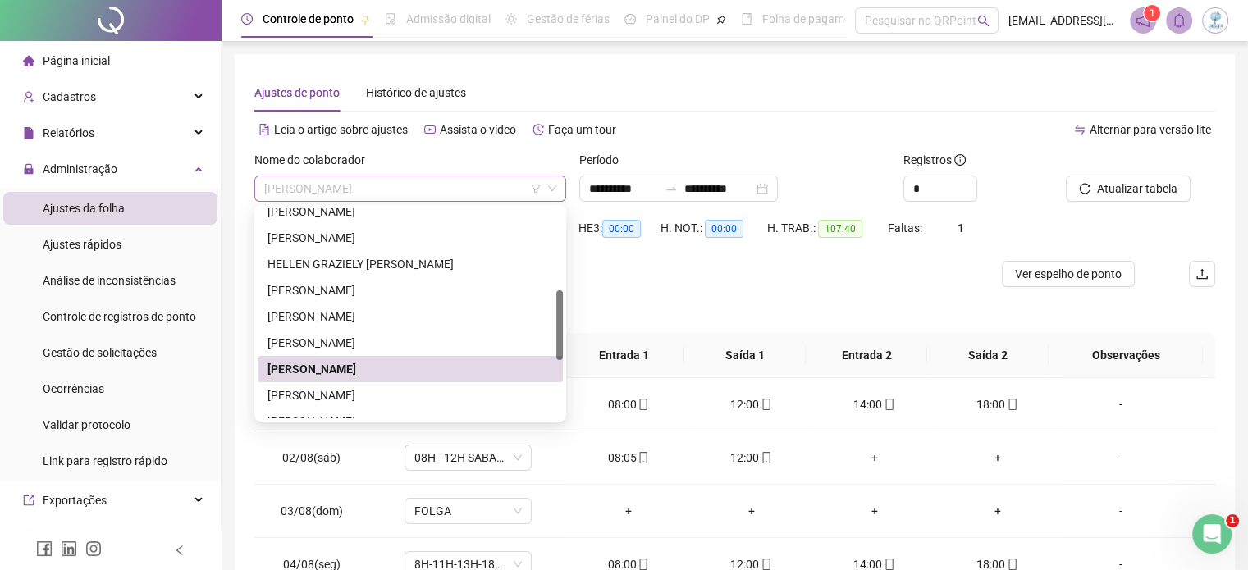
click at [463, 183] on span "[PERSON_NAME]" at bounding box center [410, 188] width 292 height 25
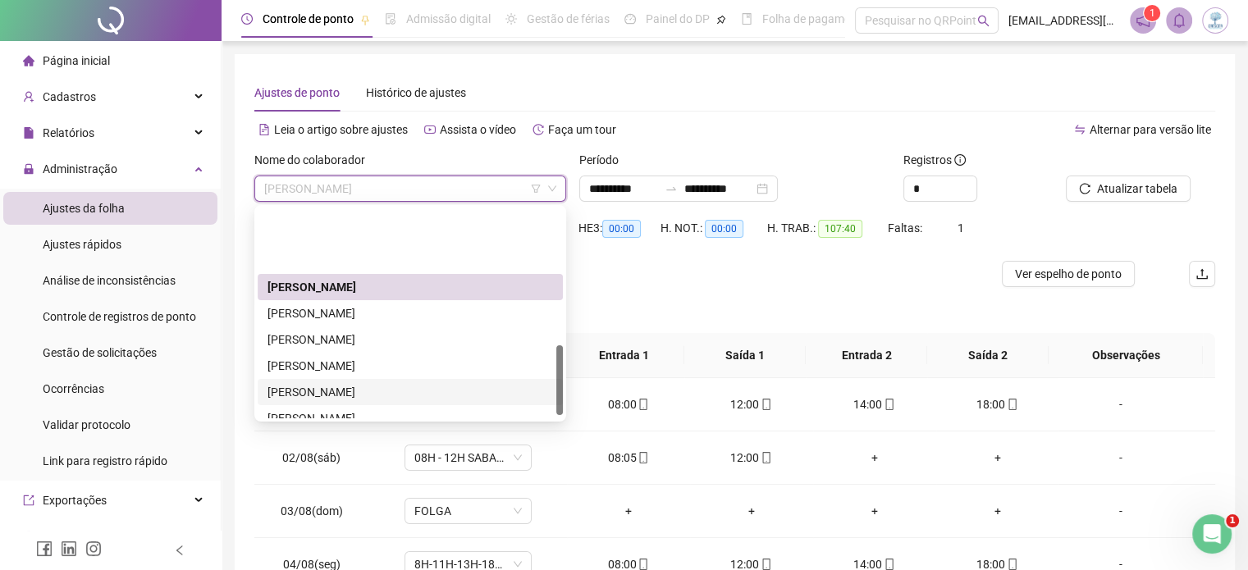
scroll to position [410, 0]
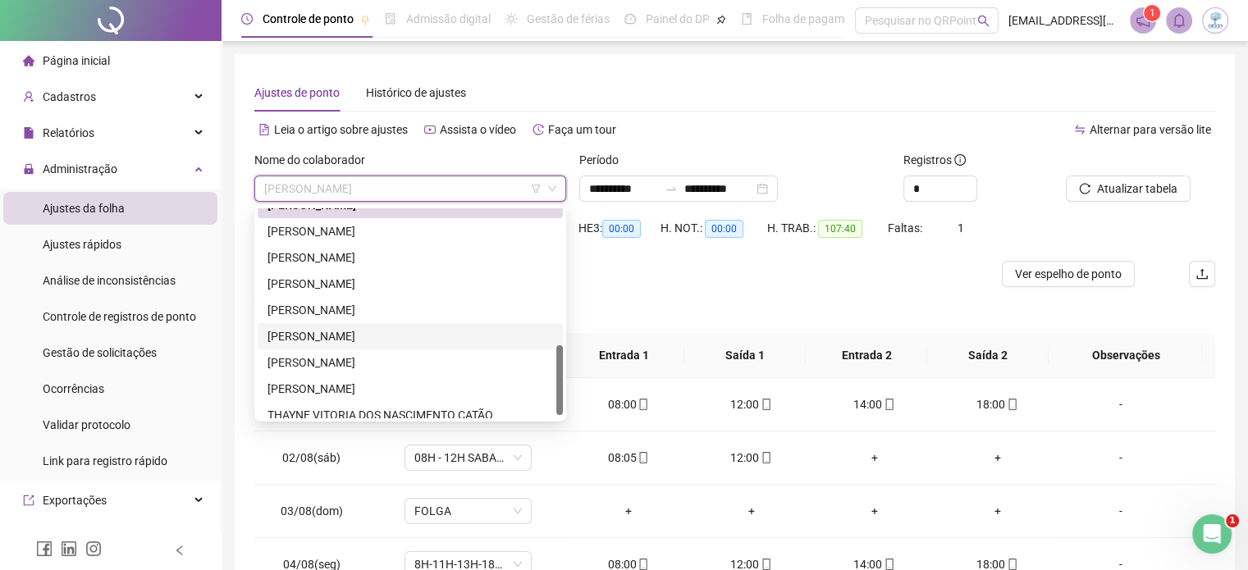
click at [321, 342] on div "[PERSON_NAME]" at bounding box center [409, 336] width 285 height 18
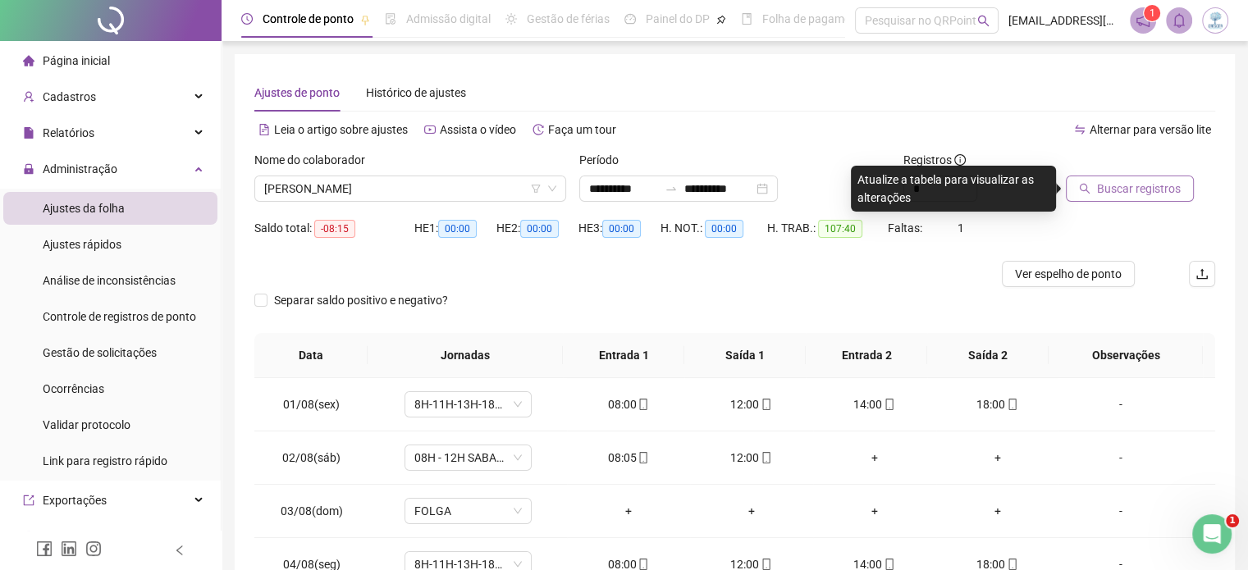
click at [1175, 189] on span "Buscar registros" at bounding box center [1139, 189] width 84 height 18
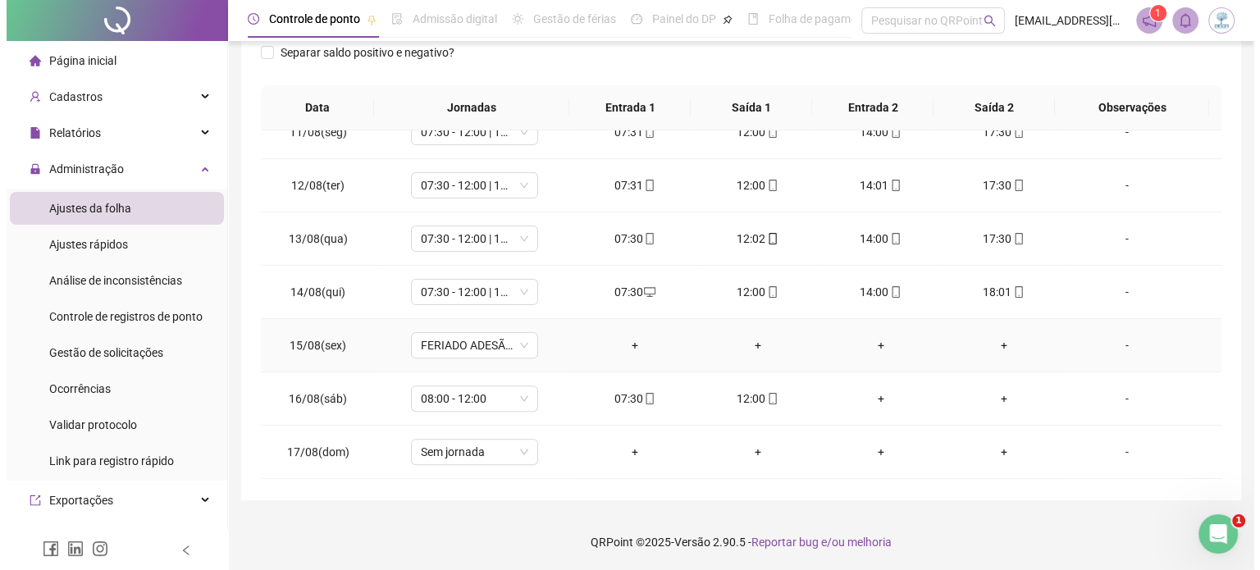
scroll to position [548, 0]
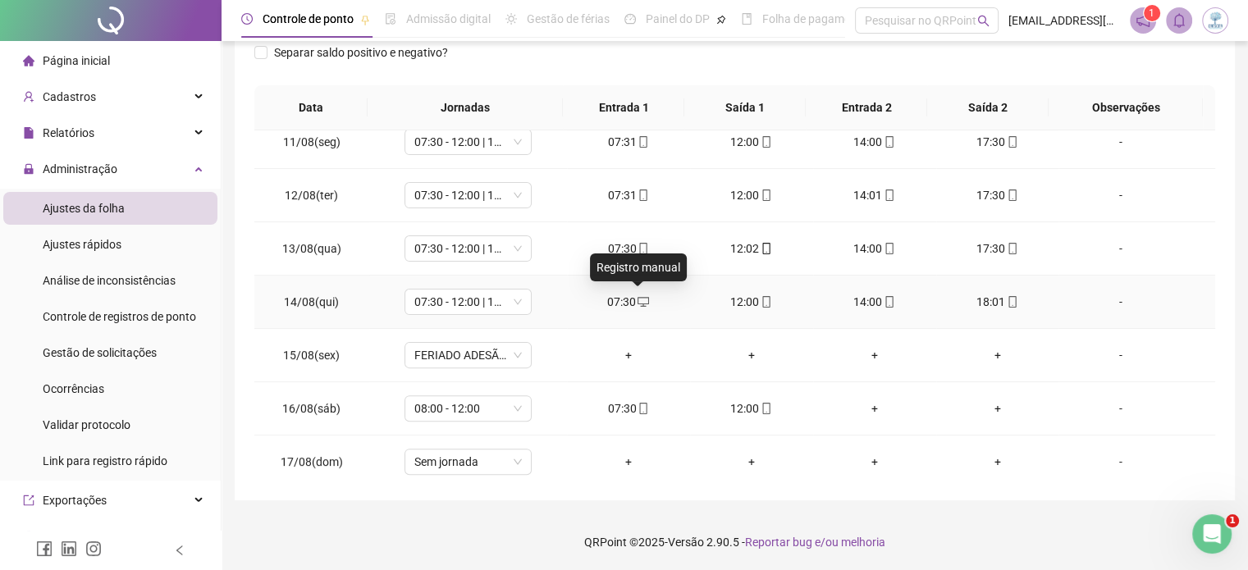
click at [637, 297] on icon "desktop" at bounding box center [642, 302] width 11 height 10
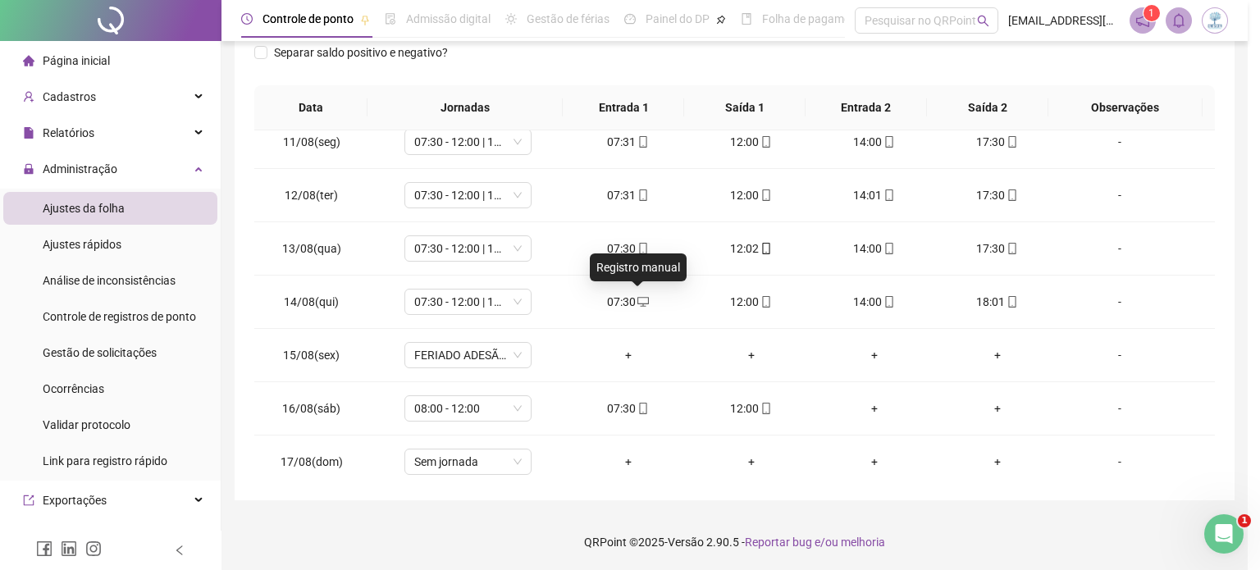
type input "**********"
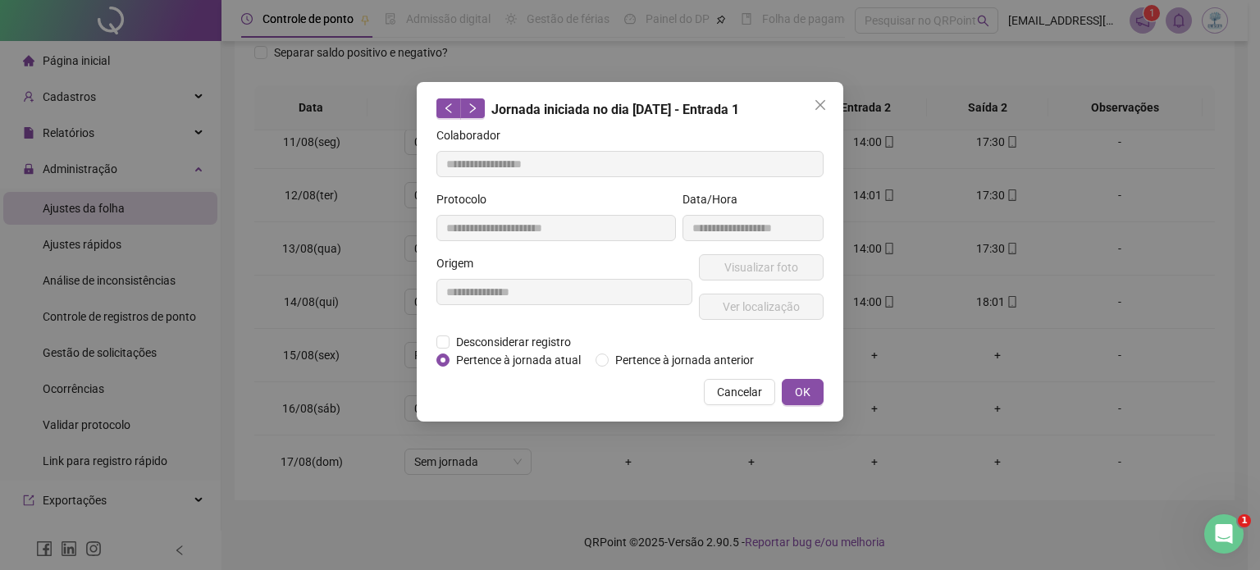
click at [819, 111] on icon "close" at bounding box center [820, 104] width 13 height 13
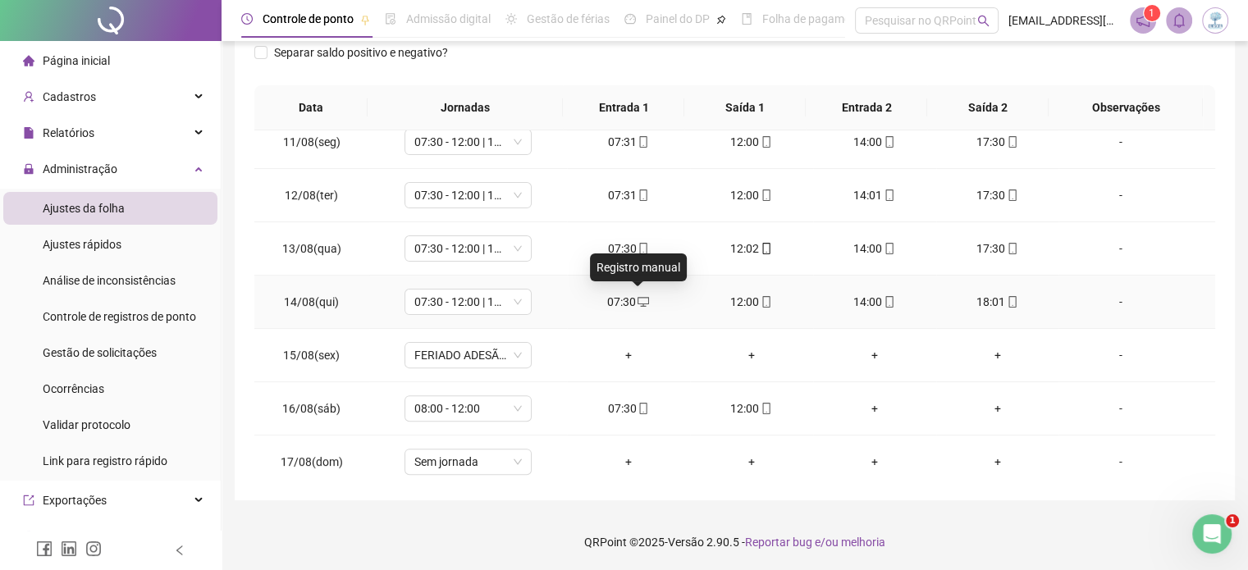
click at [637, 305] on span at bounding box center [642, 301] width 13 height 13
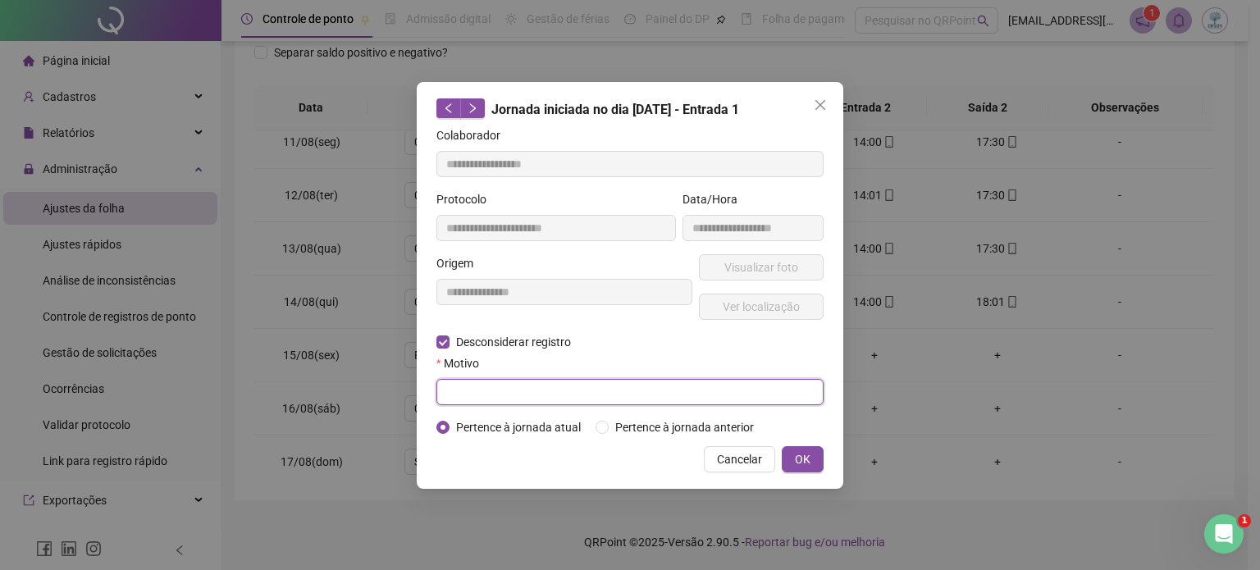
click at [504, 391] on input "text" at bounding box center [629, 392] width 387 height 26
type input "****"
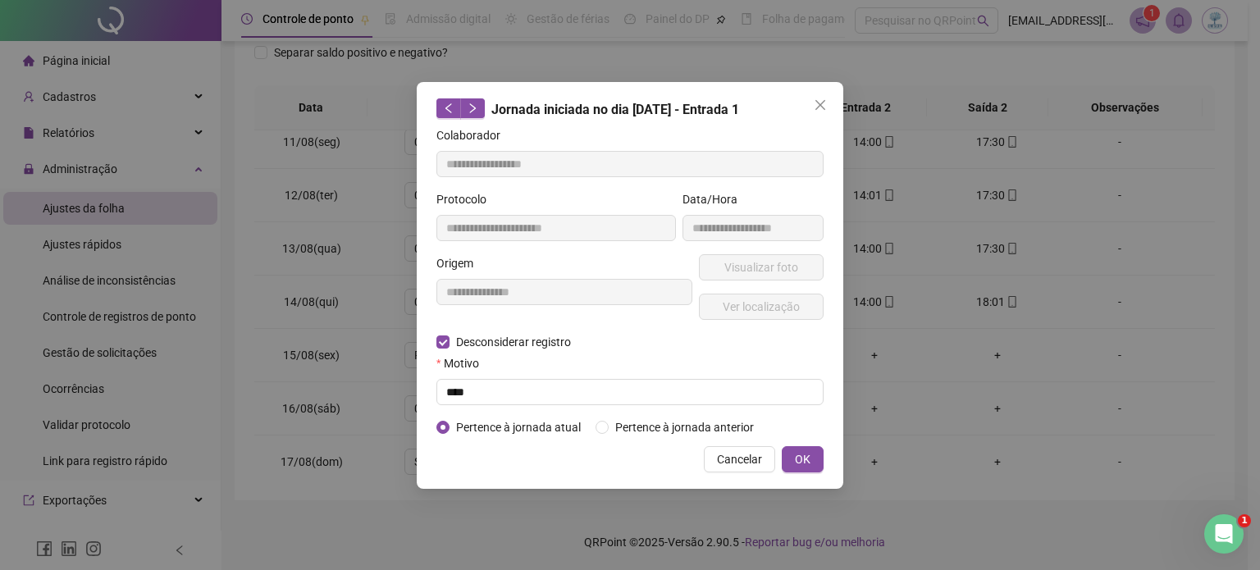
drag, startPoint x: 803, startPoint y: 466, endPoint x: 810, endPoint y: 432, distance: 34.3
click at [803, 468] on span "OK" at bounding box center [803, 459] width 16 height 18
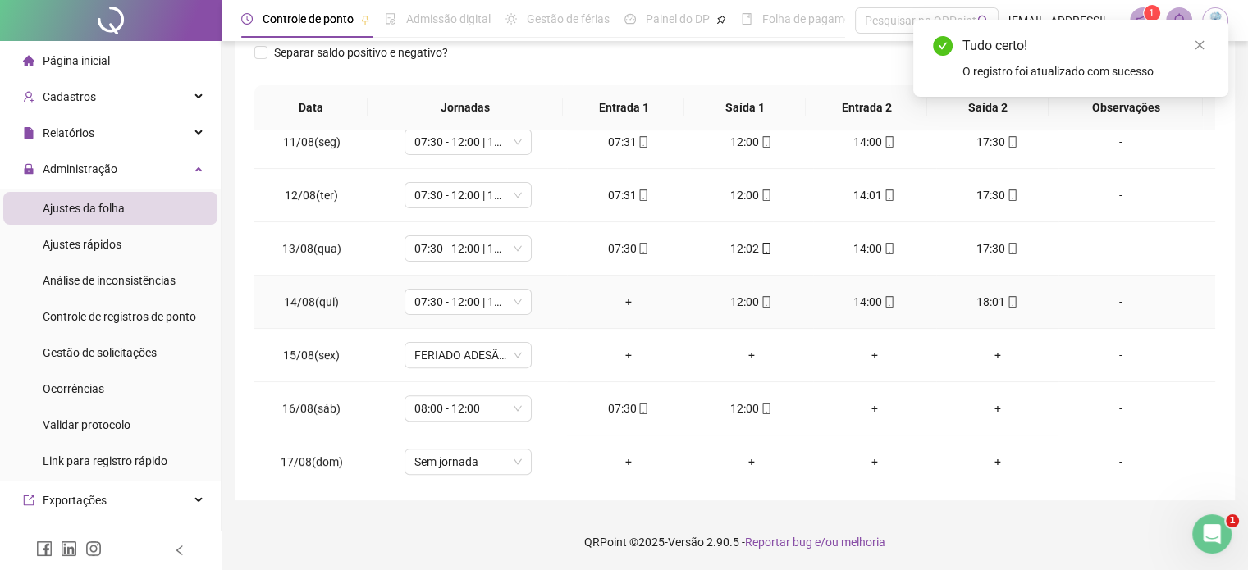
click at [620, 307] on div "+" at bounding box center [628, 302] width 97 height 18
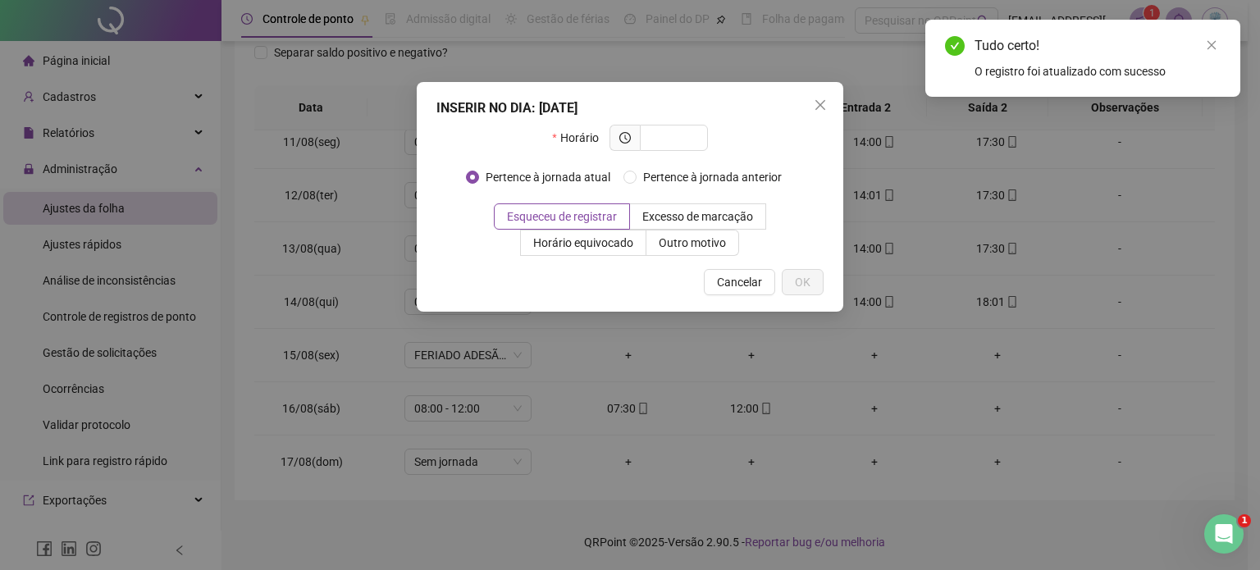
type input "*"
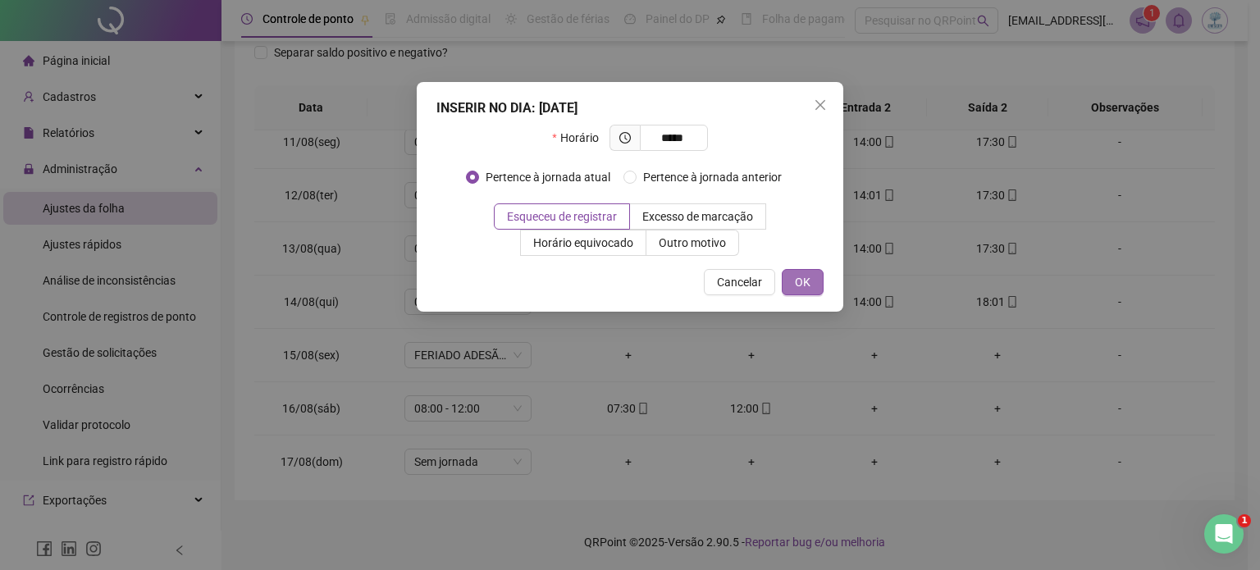
type input "*****"
drag, startPoint x: 811, startPoint y: 285, endPoint x: 906, endPoint y: 290, distance: 94.5
click at [812, 285] on button "OK" at bounding box center [803, 282] width 42 height 26
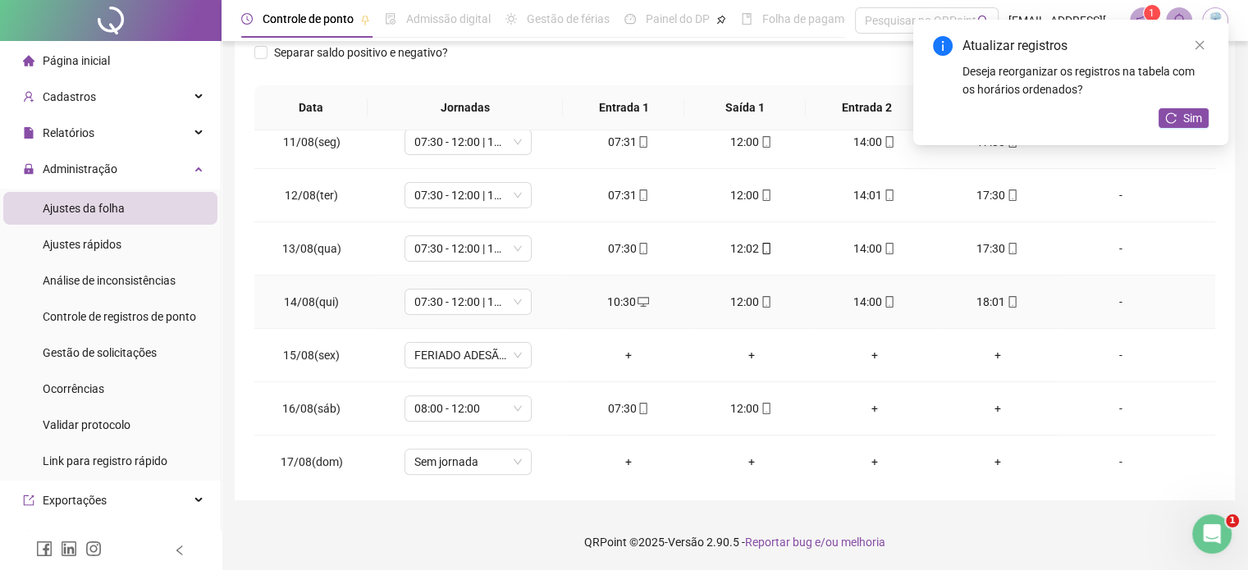
click at [1107, 301] on div "-" at bounding box center [1119, 302] width 97 height 18
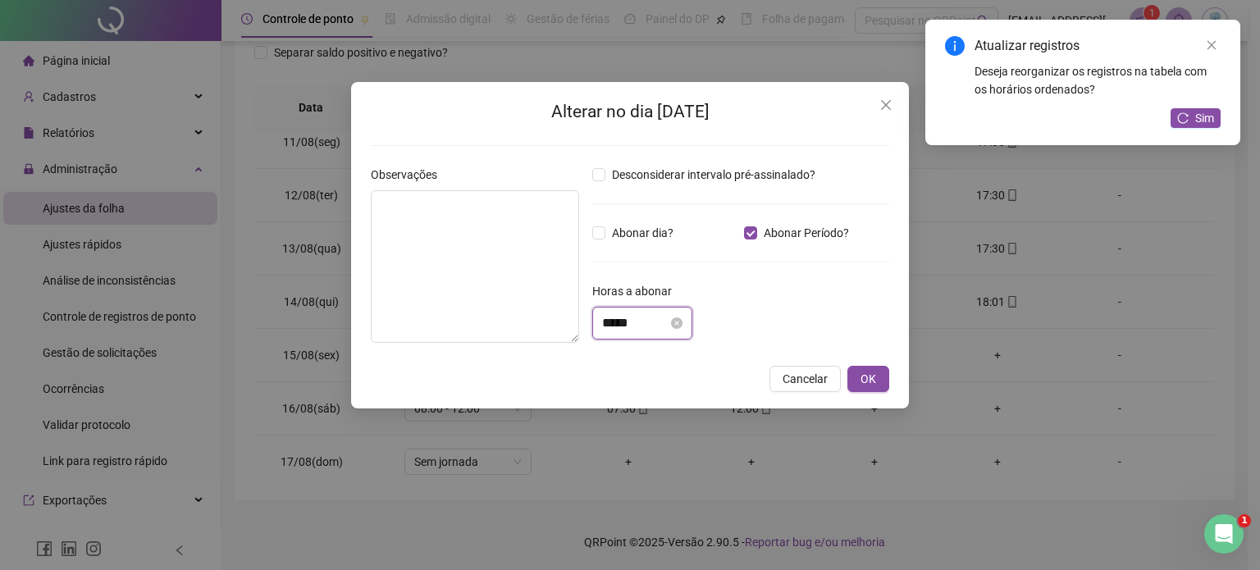
click at [650, 324] on input "*****" at bounding box center [635, 323] width 66 height 20
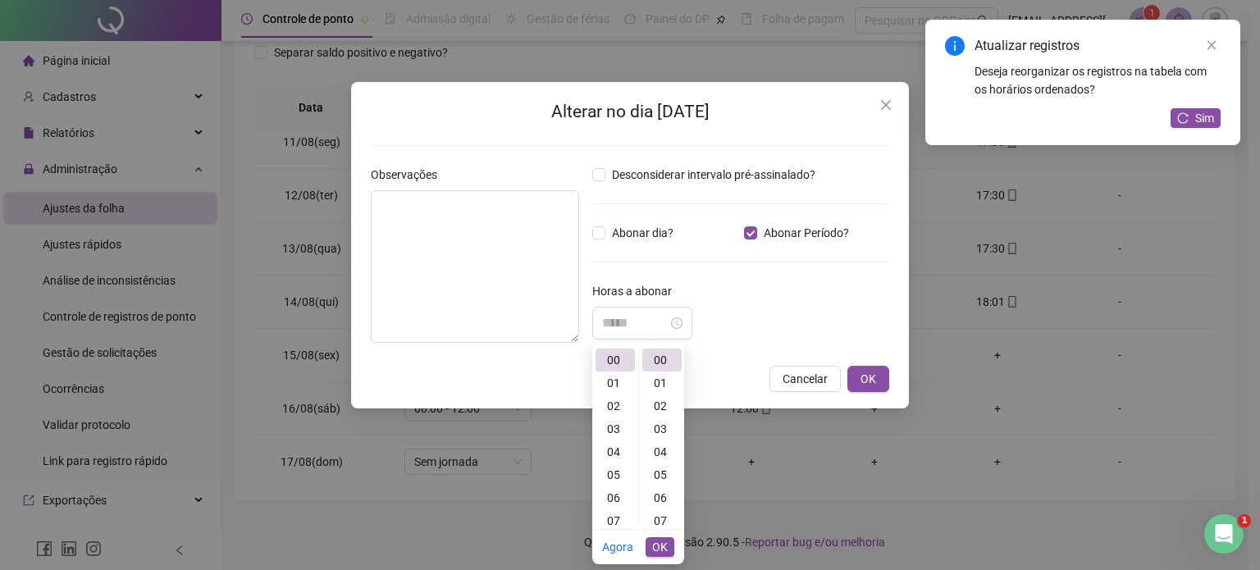
drag, startPoint x: 616, startPoint y: 423, endPoint x: 584, endPoint y: 390, distance: 46.4
click at [616, 424] on div "03" at bounding box center [614, 429] width 39 height 23
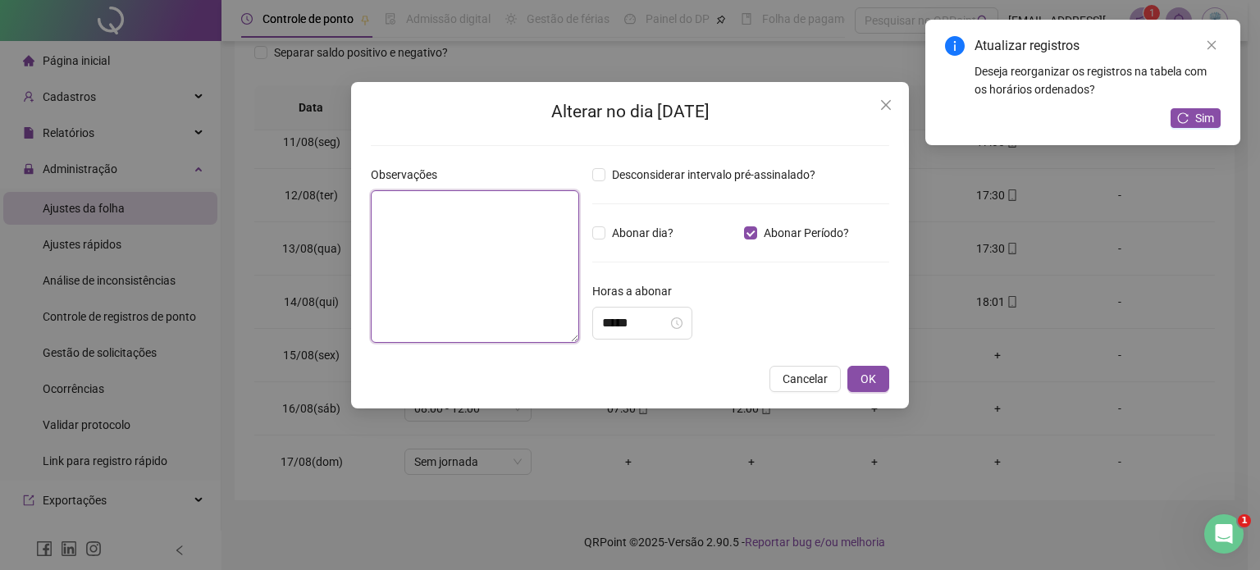
click at [459, 242] on textarea at bounding box center [475, 266] width 208 height 153
click at [668, 326] on input "*****" at bounding box center [635, 323] width 66 height 20
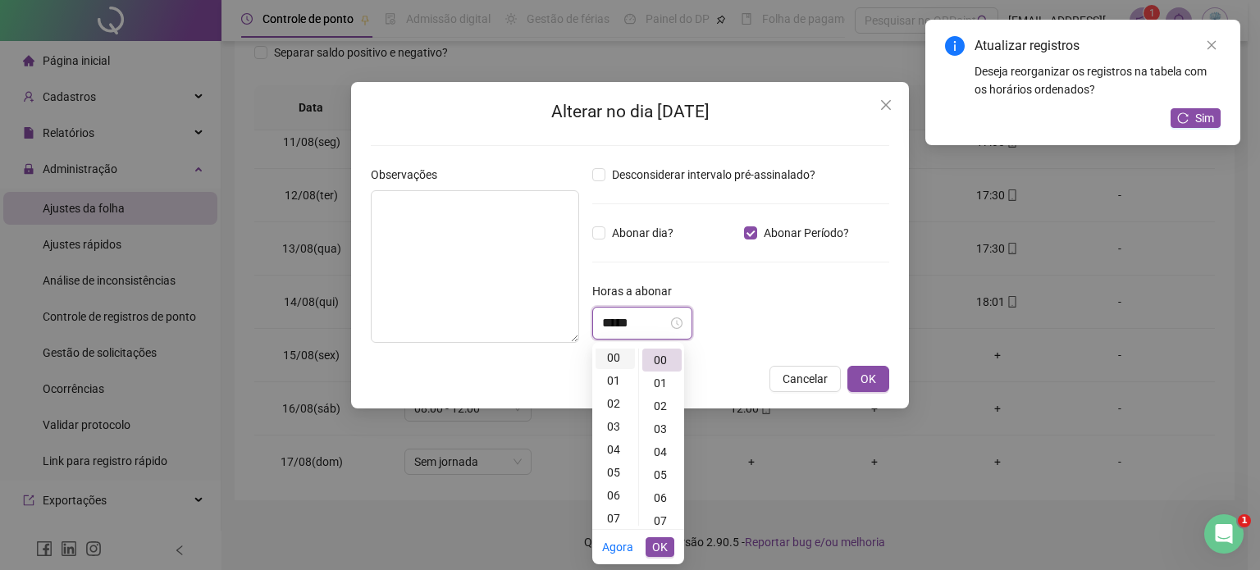
scroll to position [0, 0]
click at [612, 425] on div "03" at bounding box center [614, 429] width 39 height 23
click at [860, 379] on span "OK" at bounding box center [868, 379] width 16 height 18
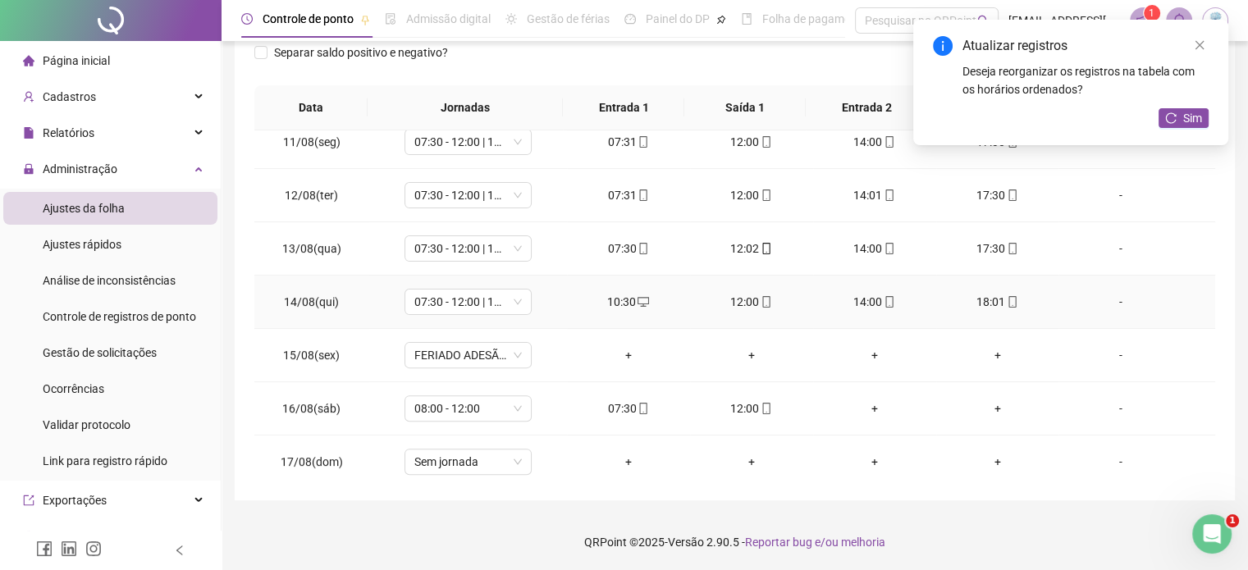
click at [1124, 308] on td "-" at bounding box center [1136, 302] width 157 height 53
click at [1109, 301] on div "-" at bounding box center [1119, 302] width 97 height 18
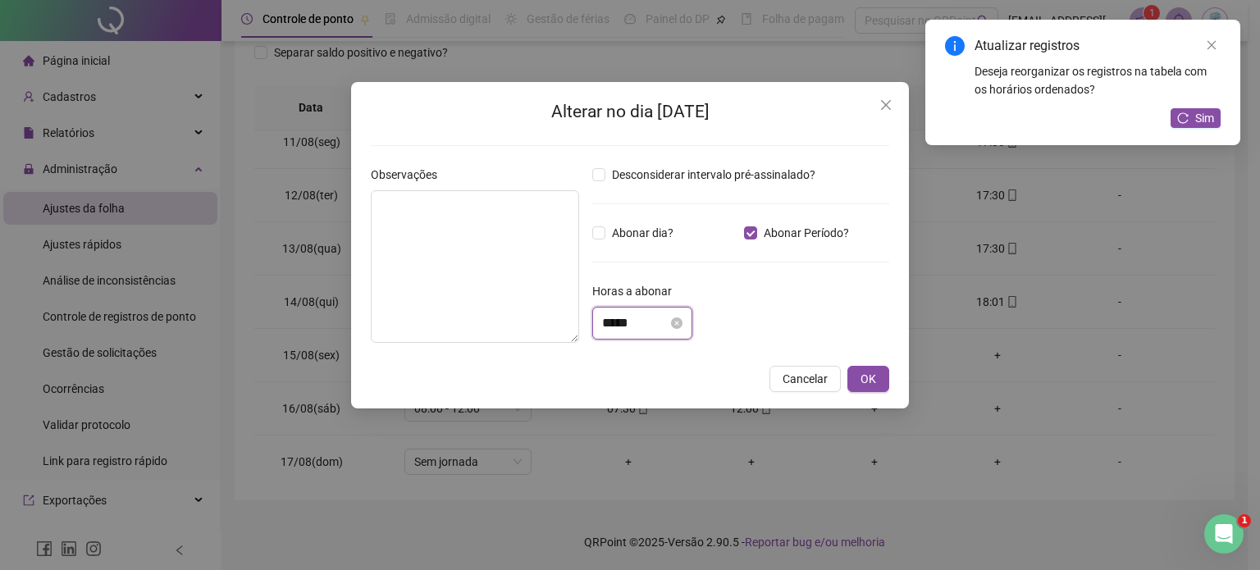
click at [668, 317] on input "*****" at bounding box center [635, 323] width 66 height 20
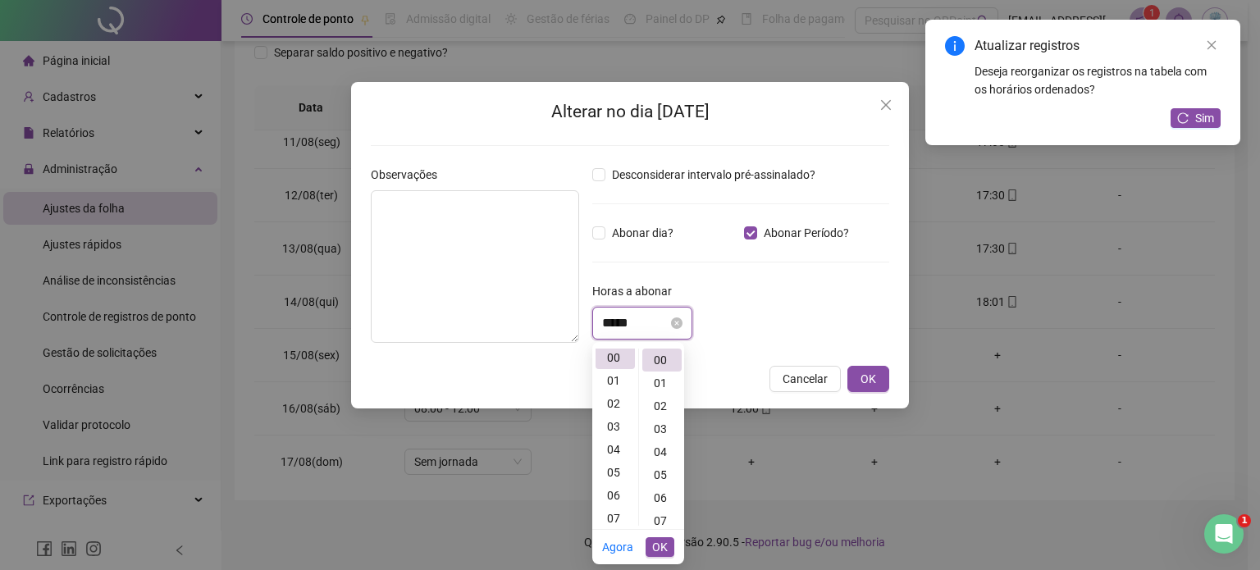
scroll to position [0, 0]
click at [618, 432] on div "03" at bounding box center [614, 429] width 39 height 23
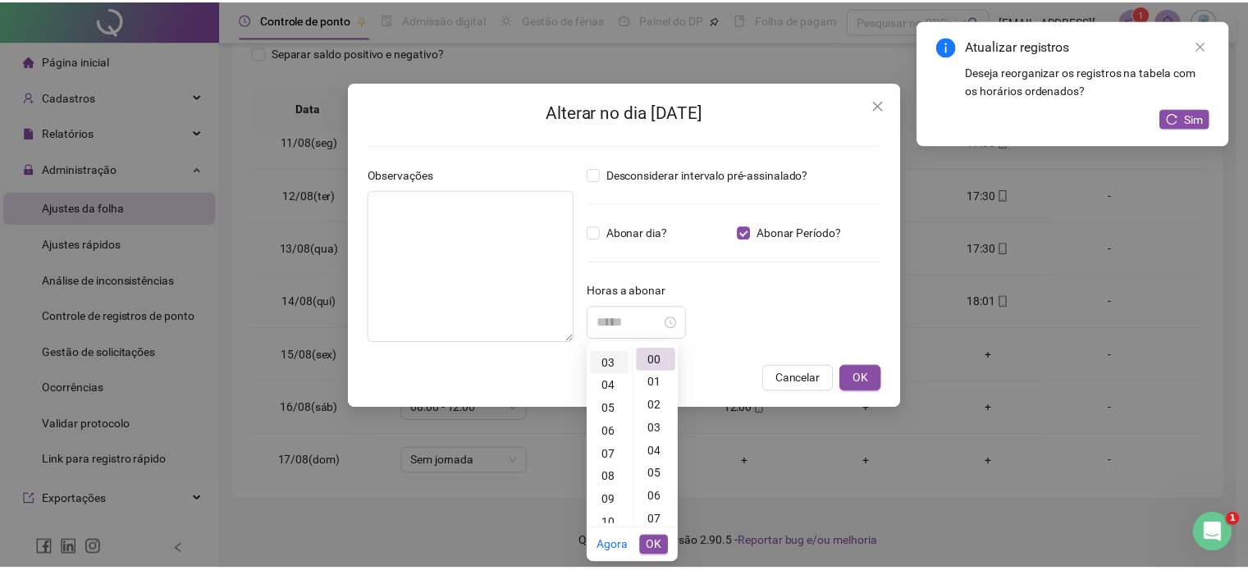
scroll to position [69, 0]
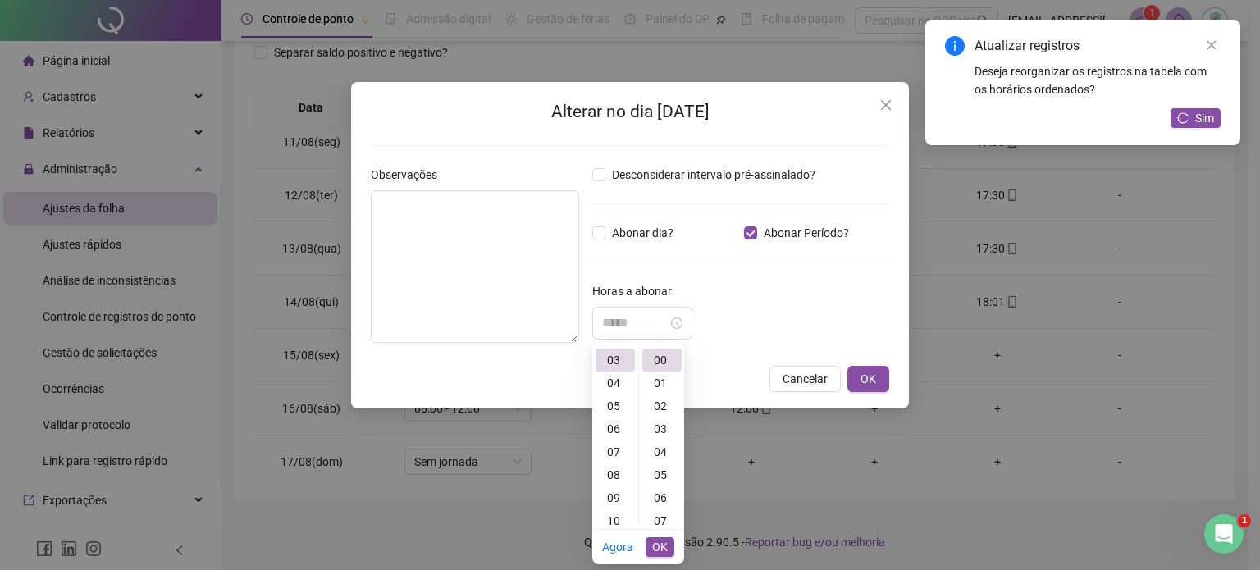
type input "*****"
click at [659, 543] on span "OK" at bounding box center [660, 547] width 16 height 18
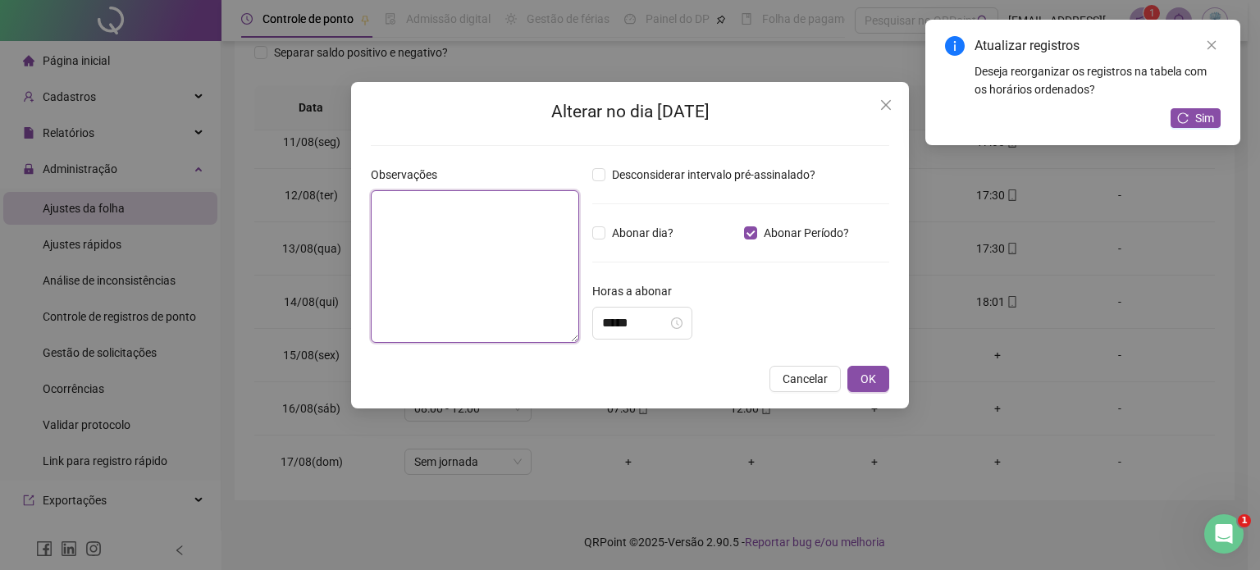
click at [410, 206] on textarea at bounding box center [475, 266] width 208 height 153
type textarea "**********"
click at [881, 376] on button "OK" at bounding box center [868, 379] width 42 height 26
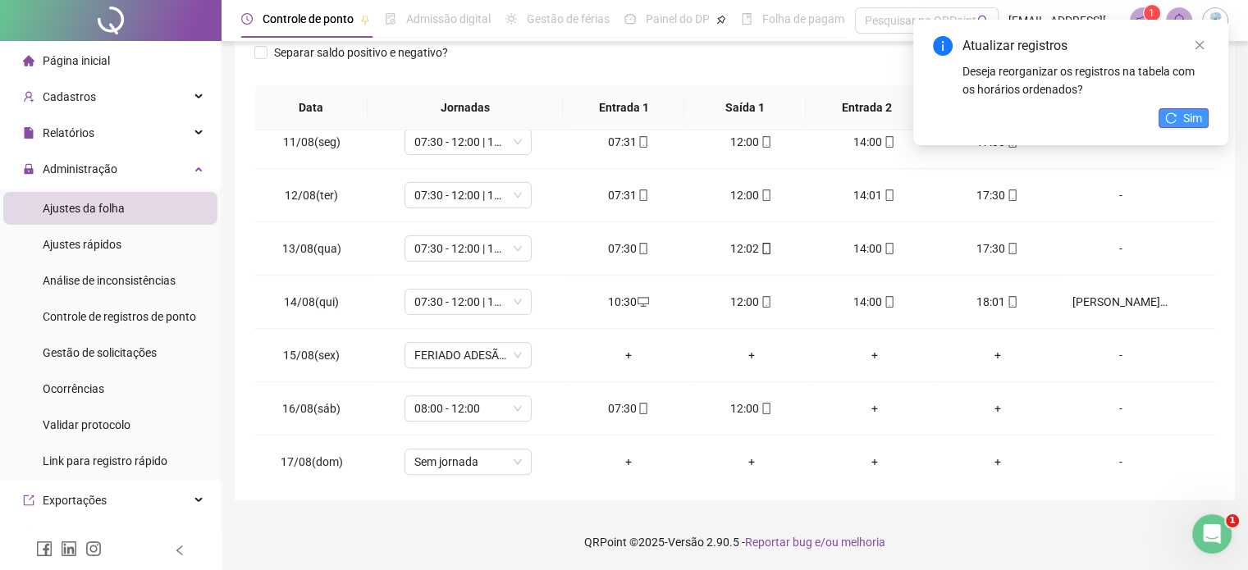
click at [1170, 118] on icon "reload" at bounding box center [1170, 117] width 11 height 11
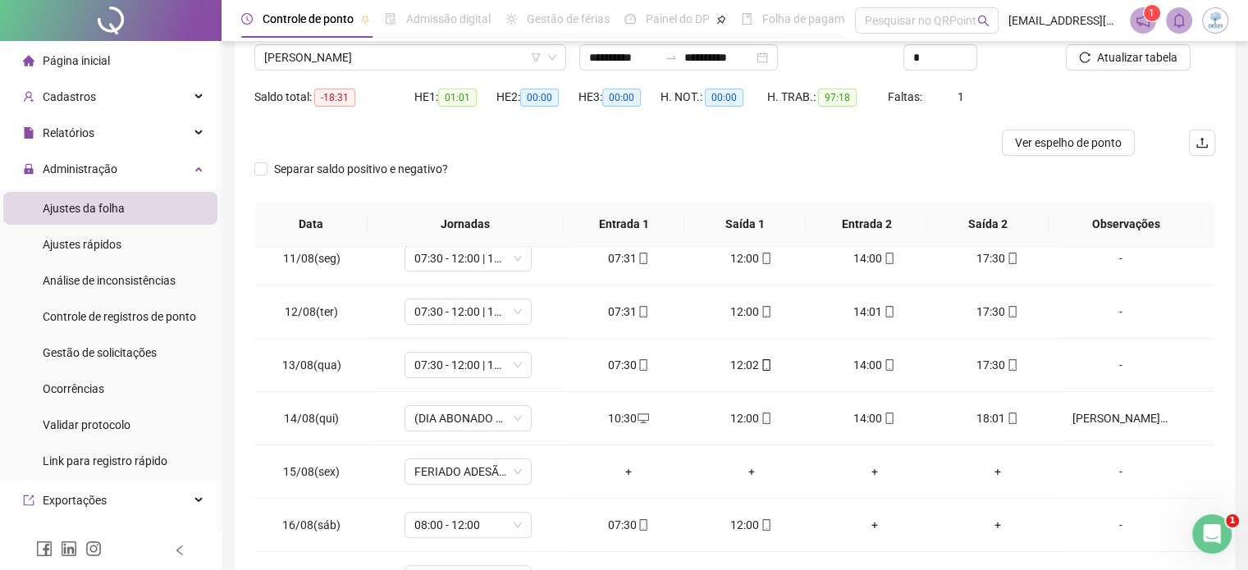
scroll to position [0, 0]
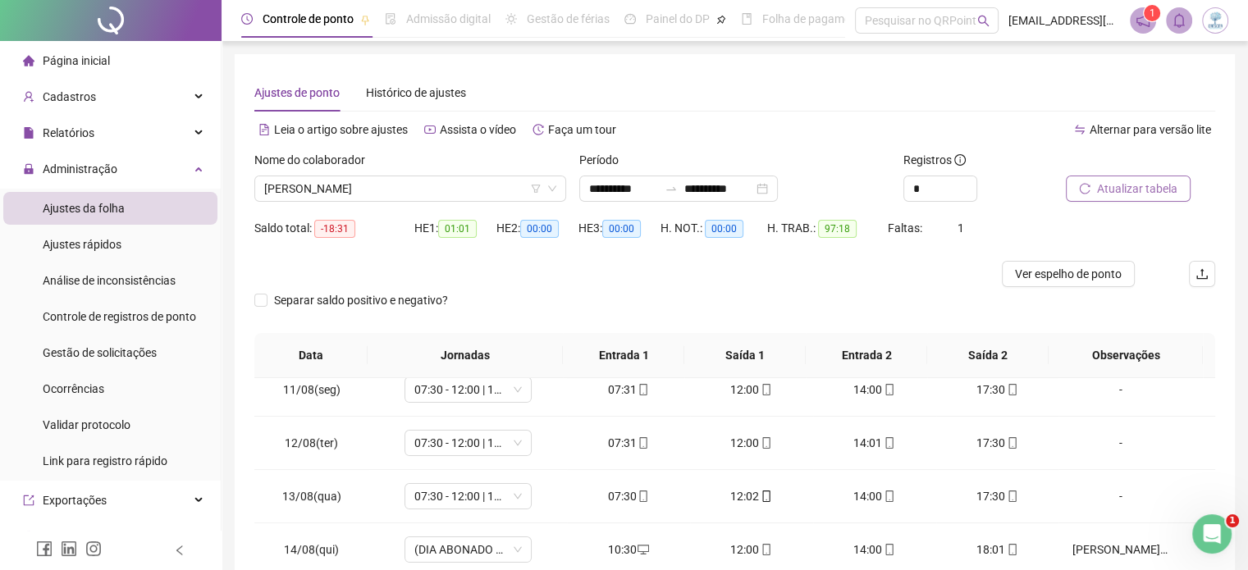
click at [1145, 188] on span "Atualizar tabela" at bounding box center [1137, 189] width 80 height 18
